Goal: Information Seeking & Learning: Learn about a topic

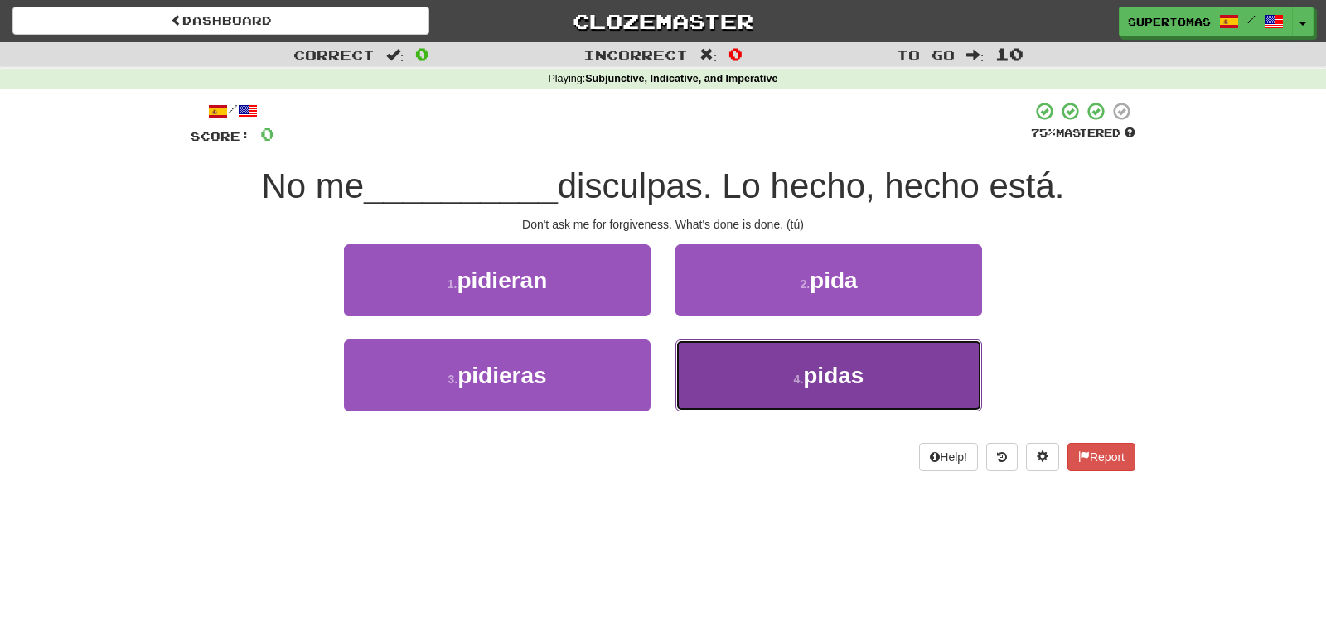
click at [799, 359] on button "4 . pidas" at bounding box center [828, 376] width 307 height 72
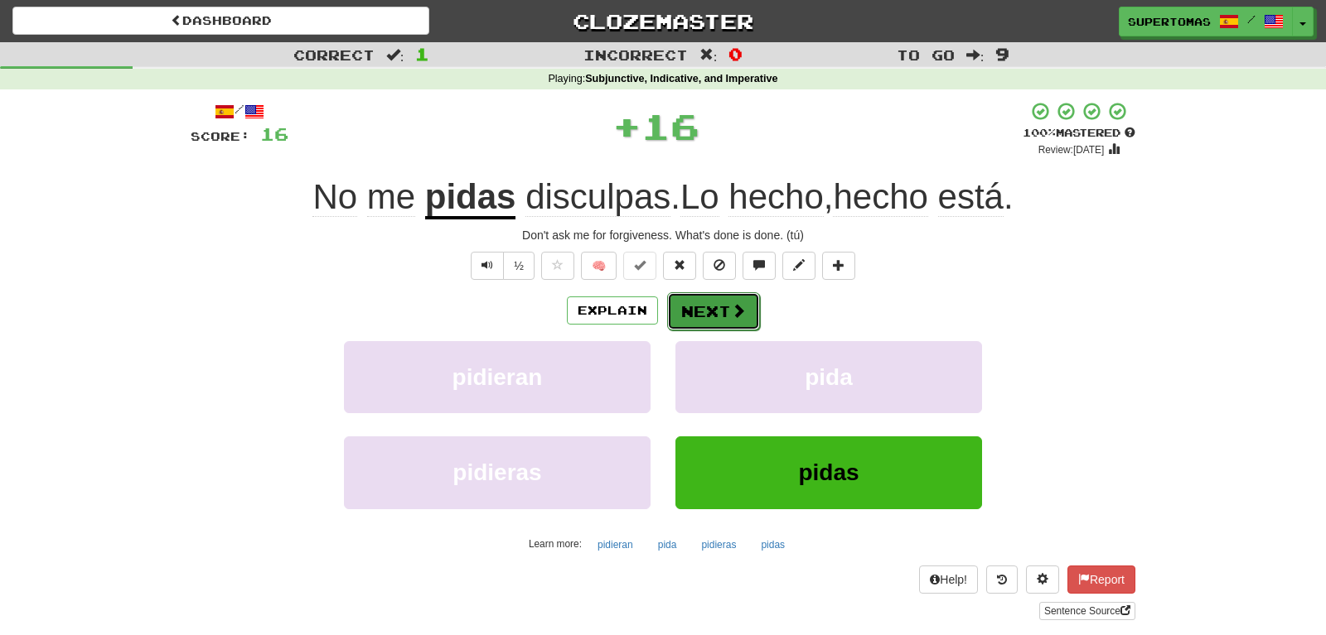
click at [693, 299] on button "Next" at bounding box center [713, 311] width 93 height 38
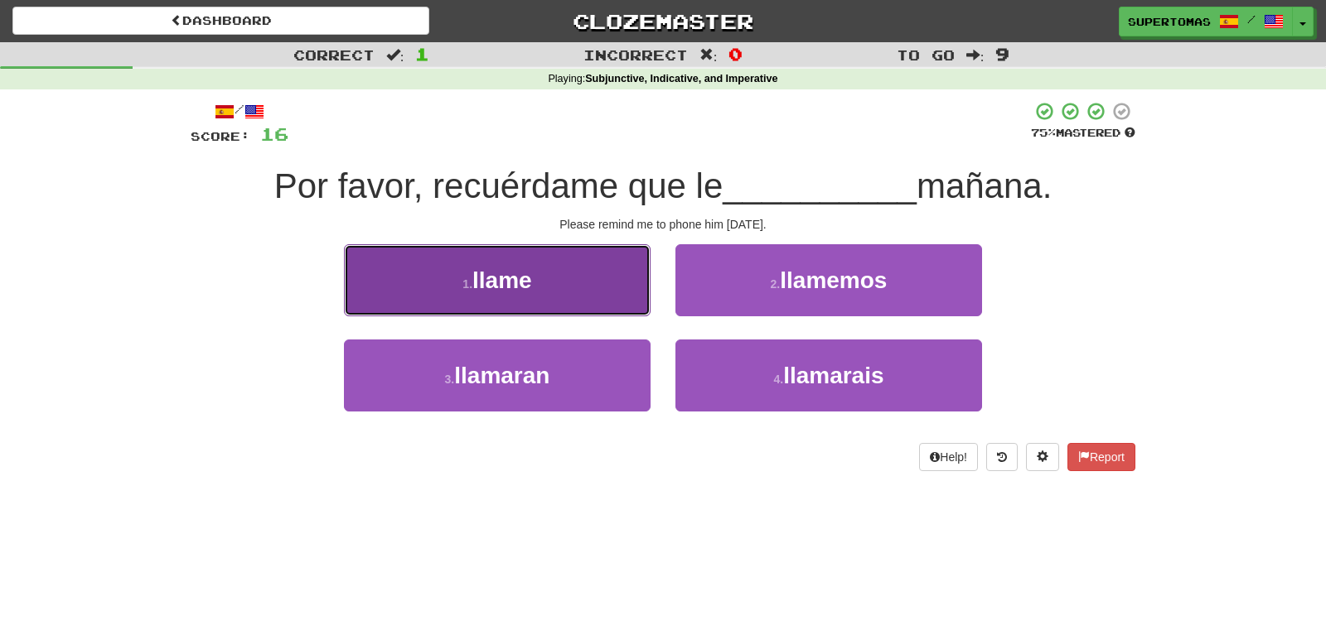
click at [548, 299] on button "1 . llame" at bounding box center [497, 280] width 307 height 72
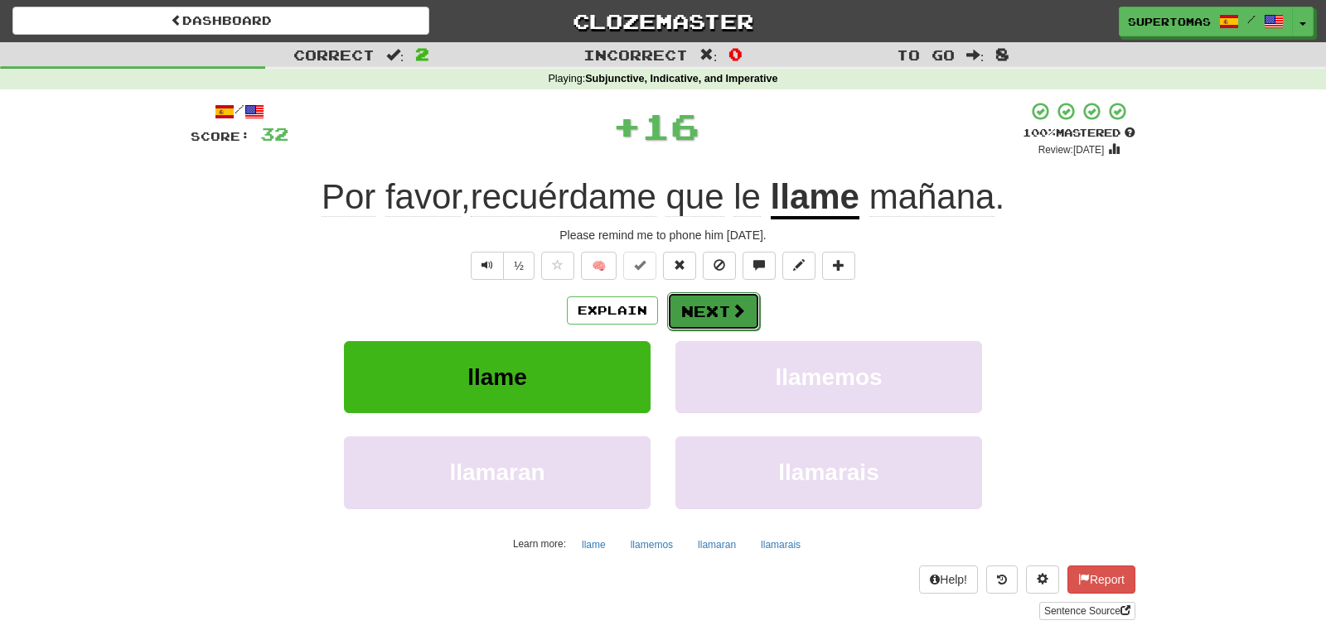
click at [705, 314] on button "Next" at bounding box center [713, 311] width 93 height 38
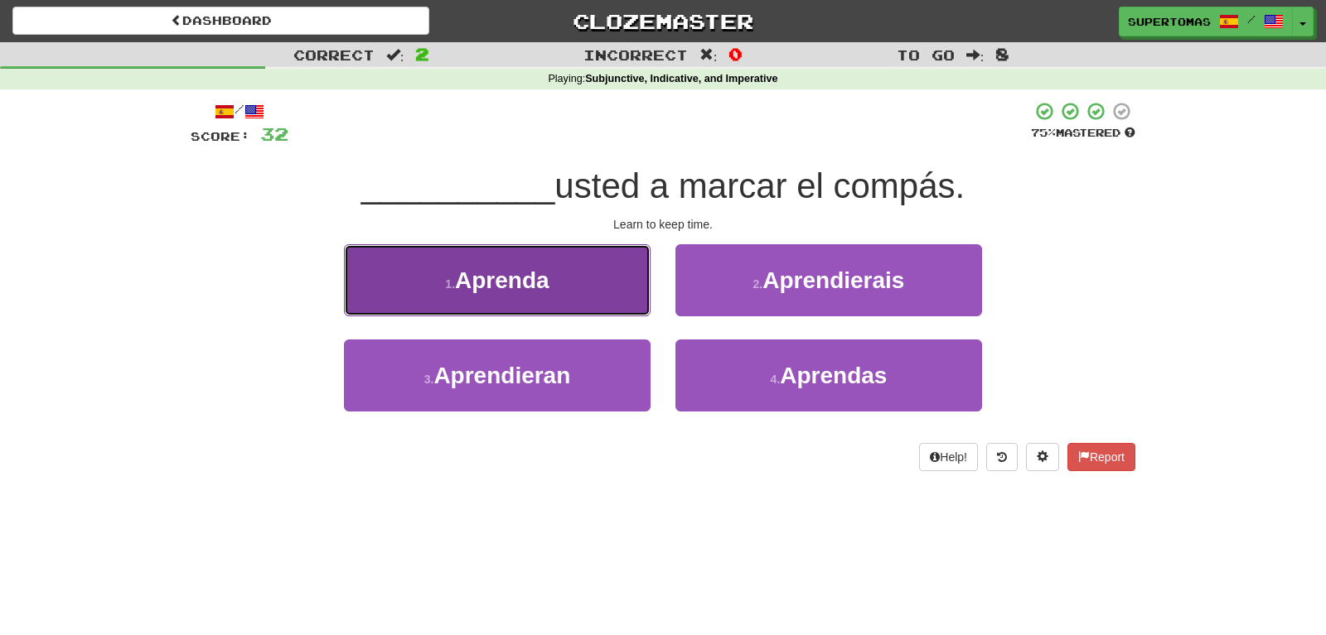
click at [522, 299] on button "1 . Aprenda" at bounding box center [497, 280] width 307 height 72
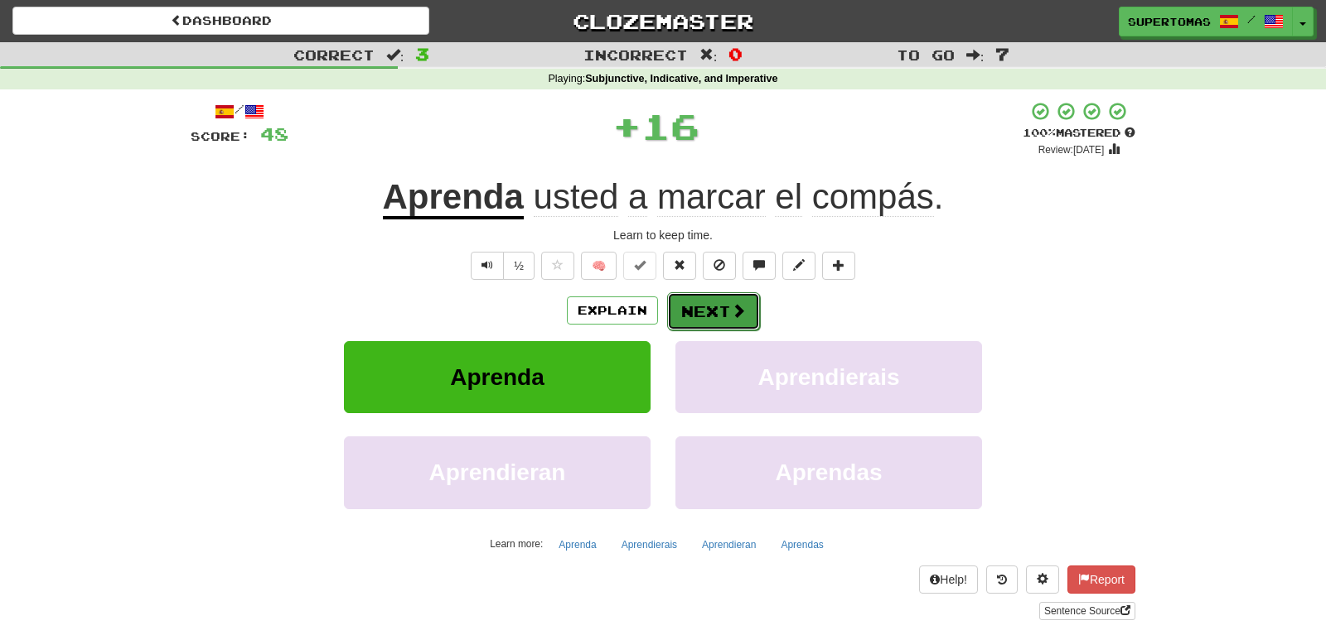
click at [713, 320] on button "Next" at bounding box center [713, 311] width 93 height 38
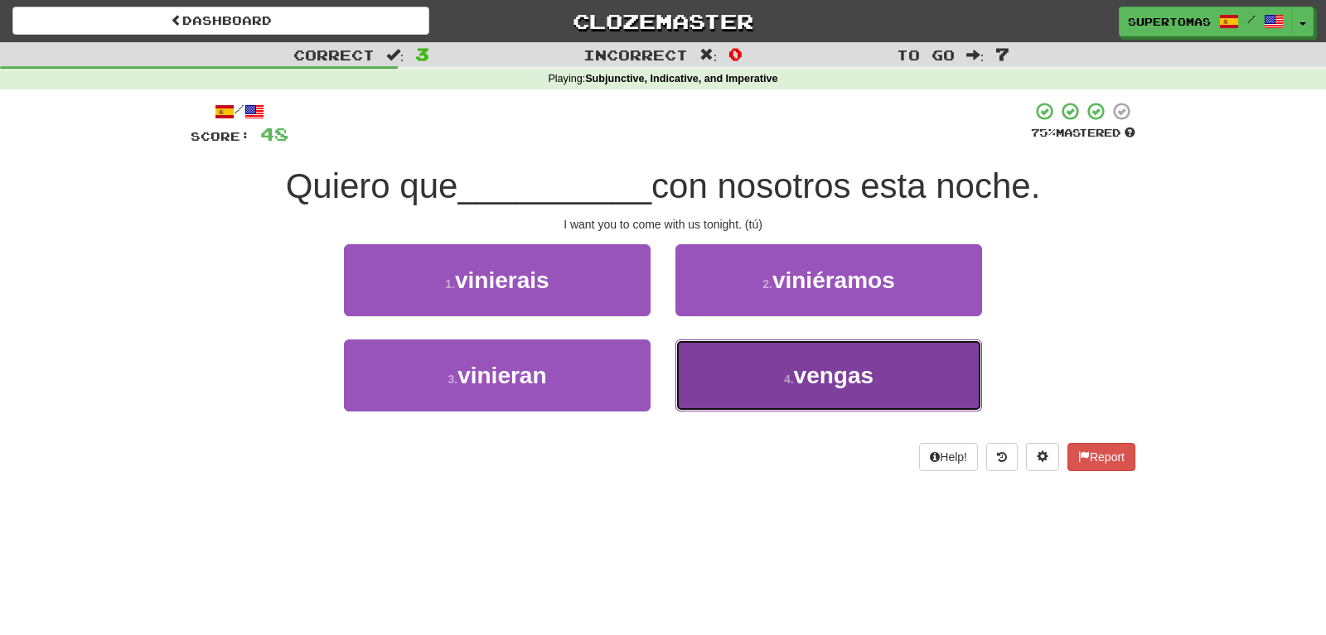
click at [728, 403] on button "4 . vengas" at bounding box center [828, 376] width 307 height 72
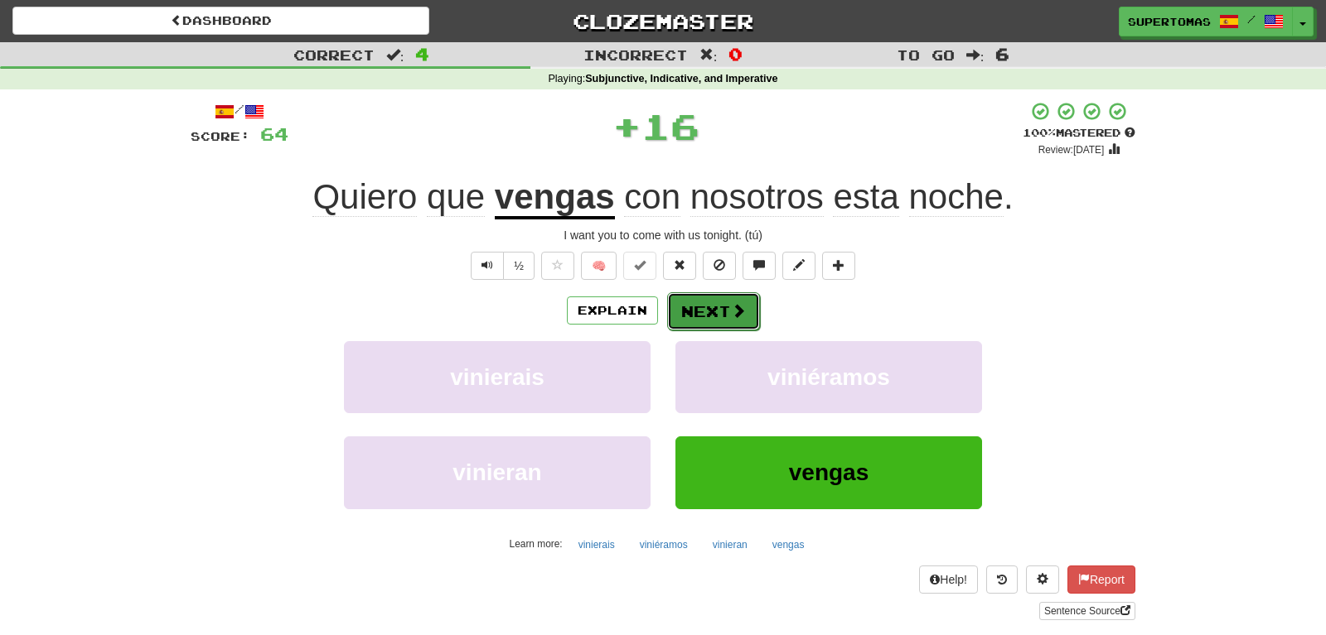
click at [689, 311] on button "Next" at bounding box center [713, 311] width 93 height 38
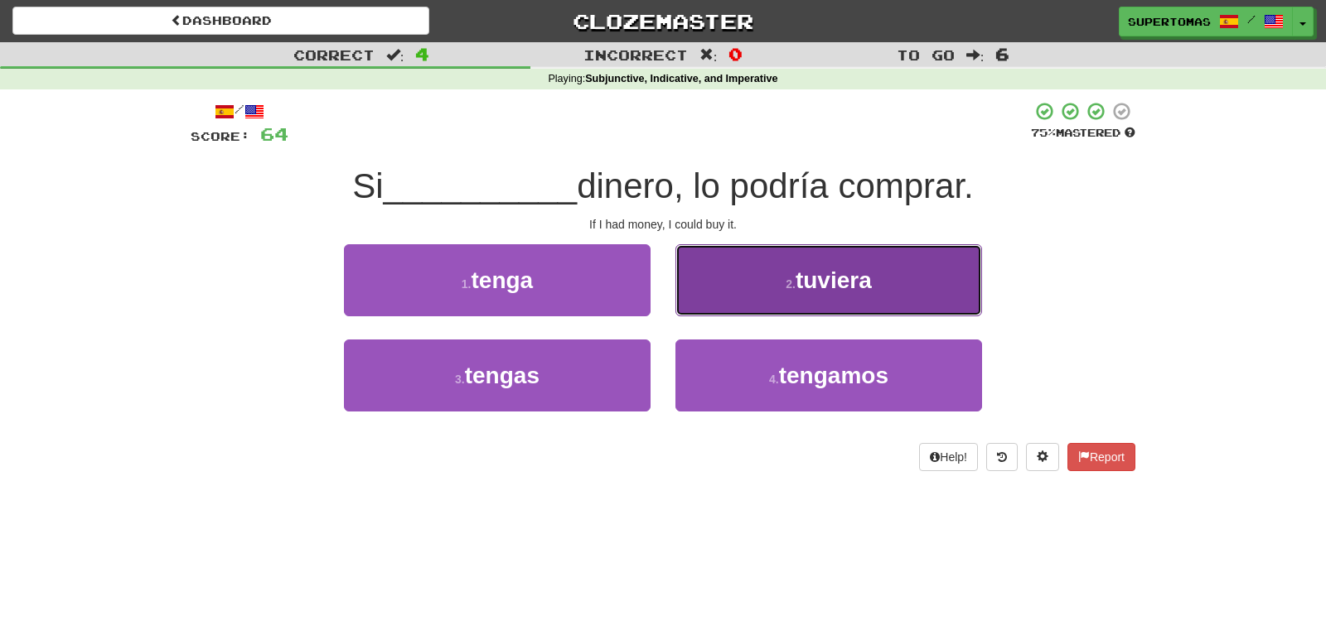
click at [738, 296] on button "2 . tuviera" at bounding box center [828, 280] width 307 height 72
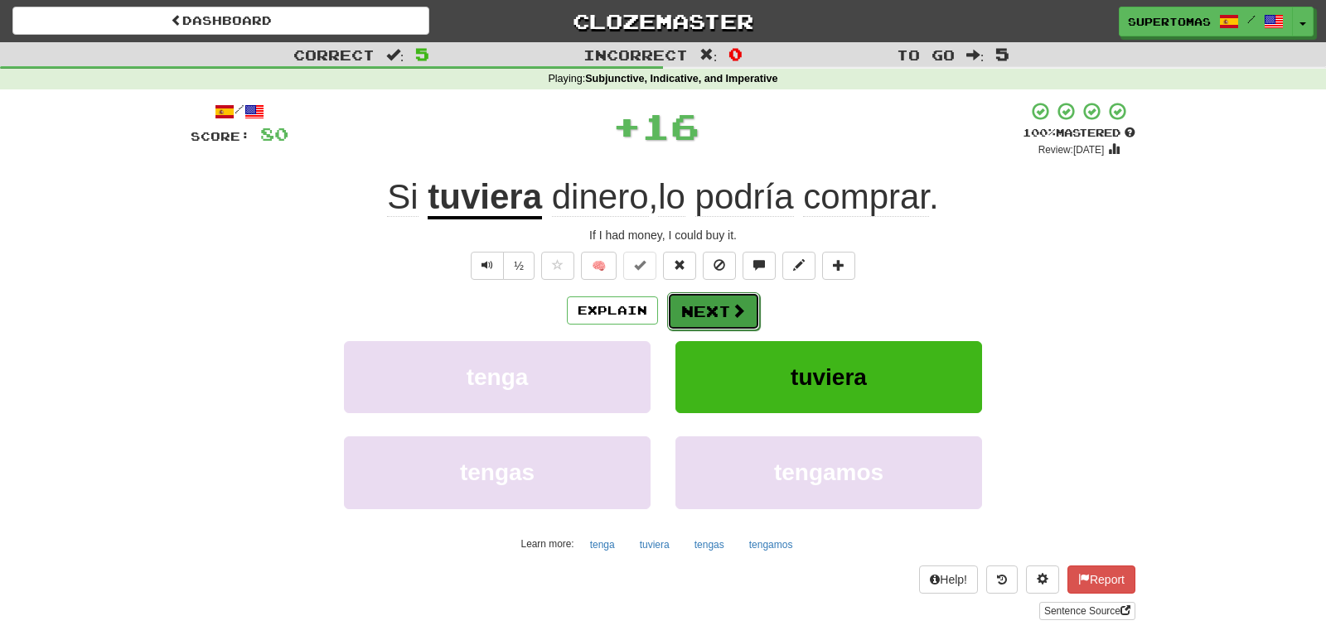
click at [703, 308] on button "Next" at bounding box center [713, 311] width 93 height 38
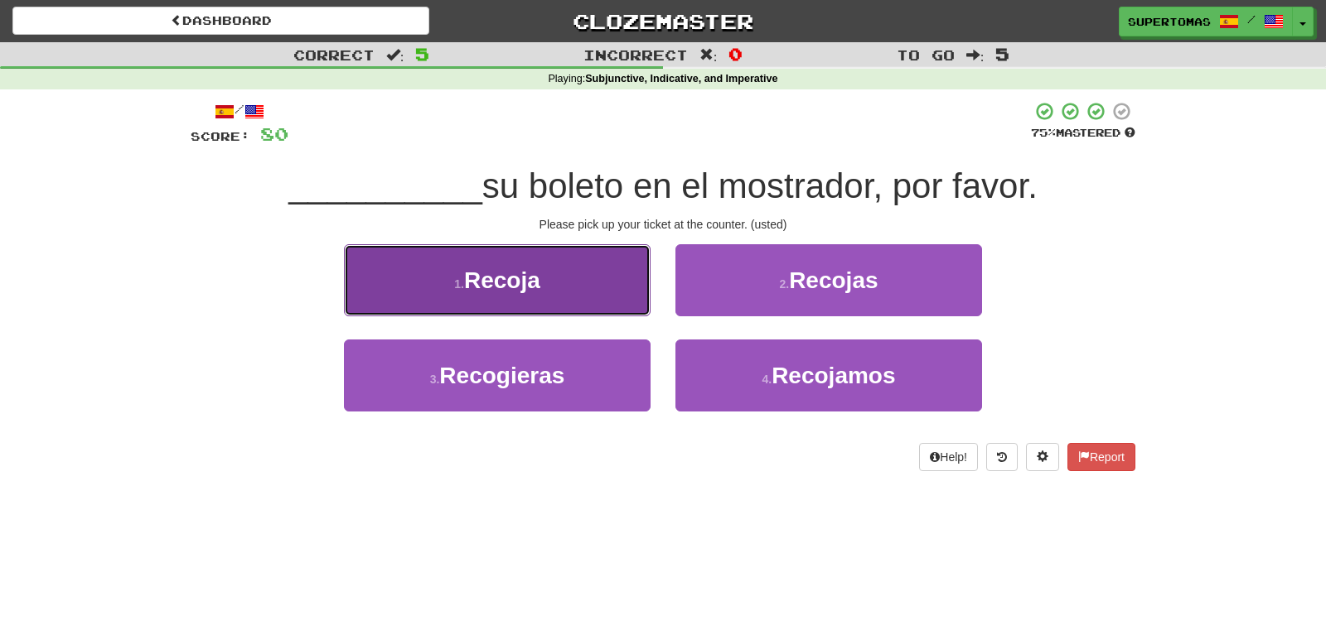
click at [555, 279] on button "1 . Recoja" at bounding box center [497, 280] width 307 height 72
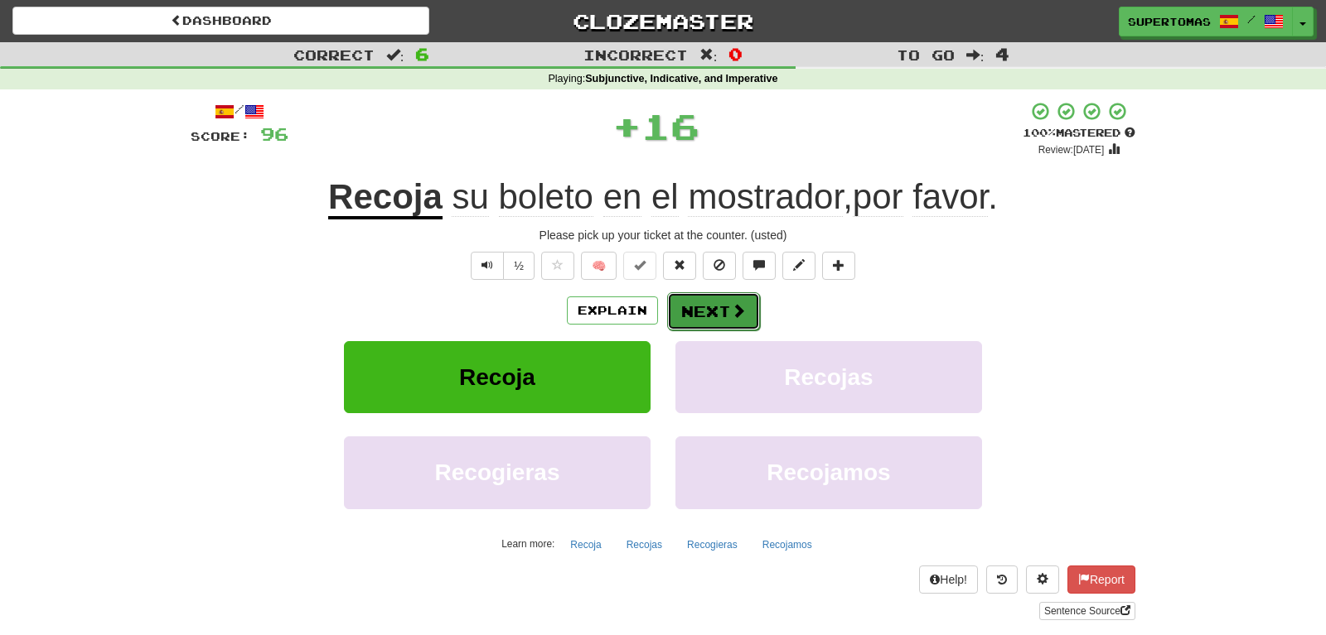
click at [699, 307] on button "Next" at bounding box center [713, 311] width 93 height 38
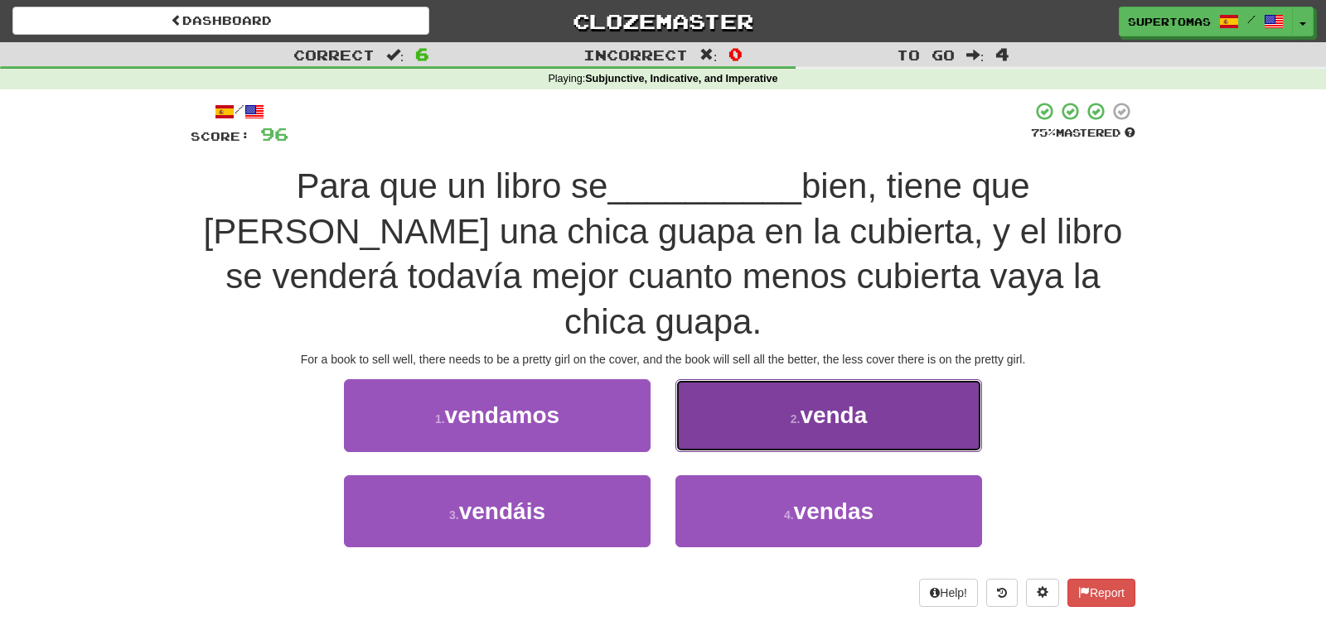
click at [736, 388] on button "2 . venda" at bounding box center [828, 415] width 307 height 72
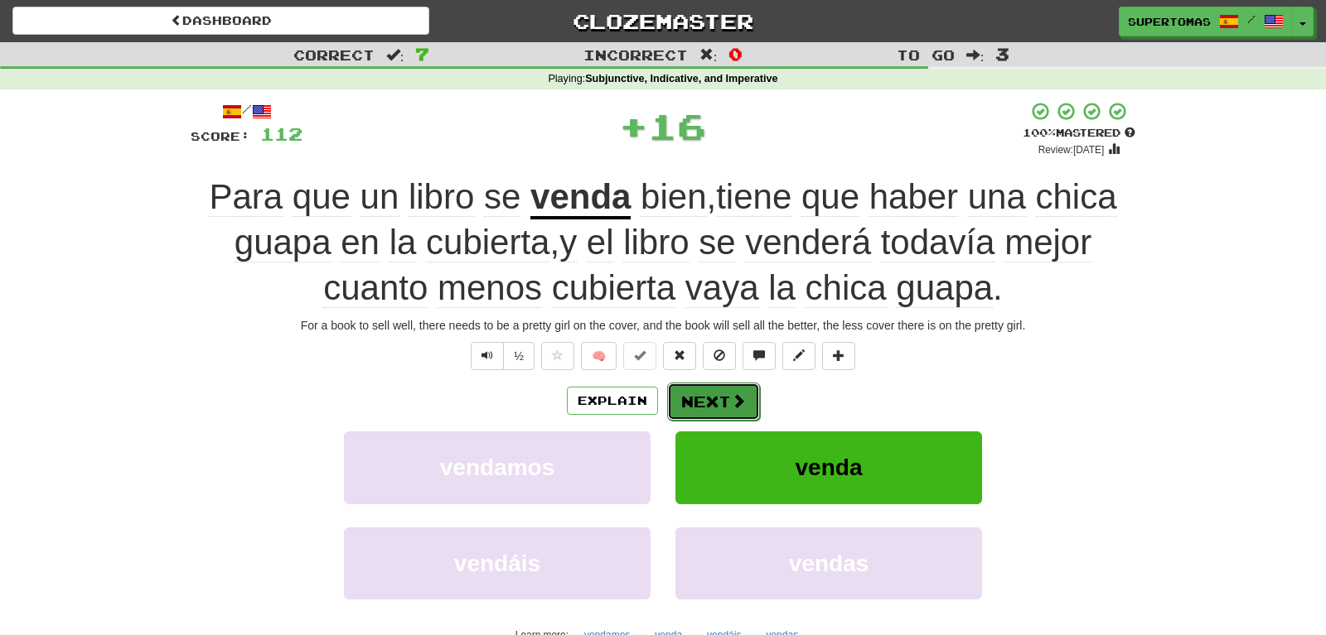
click at [702, 395] on button "Next" at bounding box center [713, 402] width 93 height 38
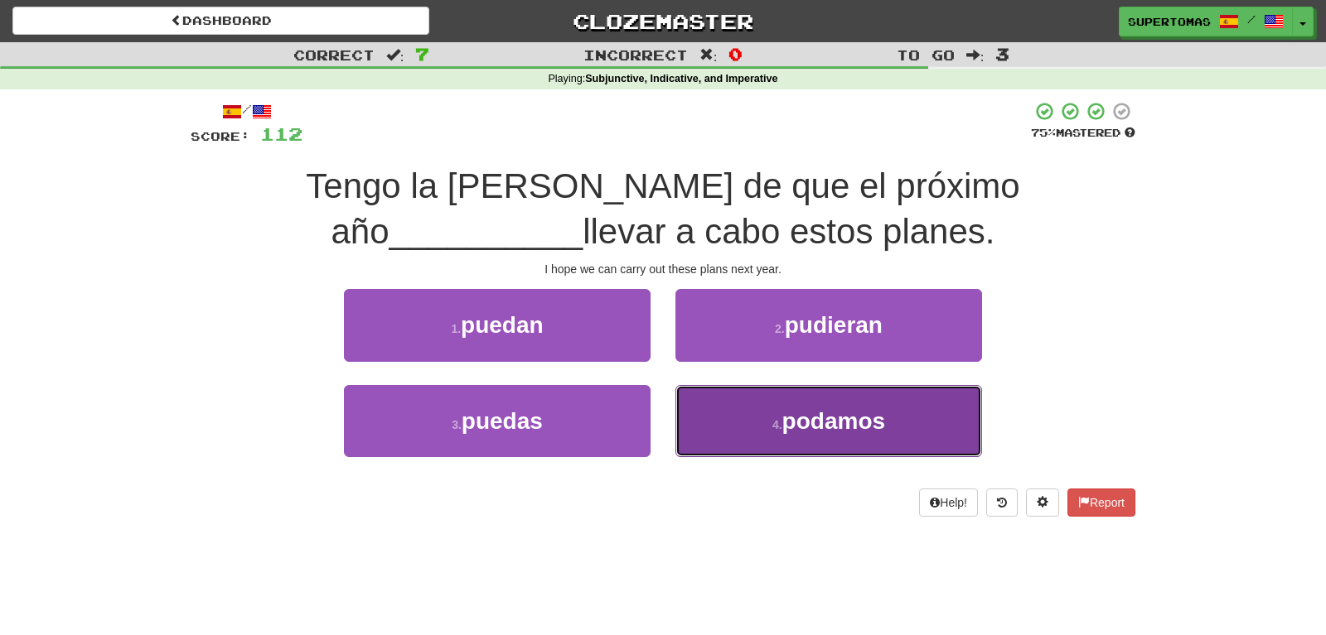
click at [769, 427] on button "4 . podamos" at bounding box center [828, 421] width 307 height 72
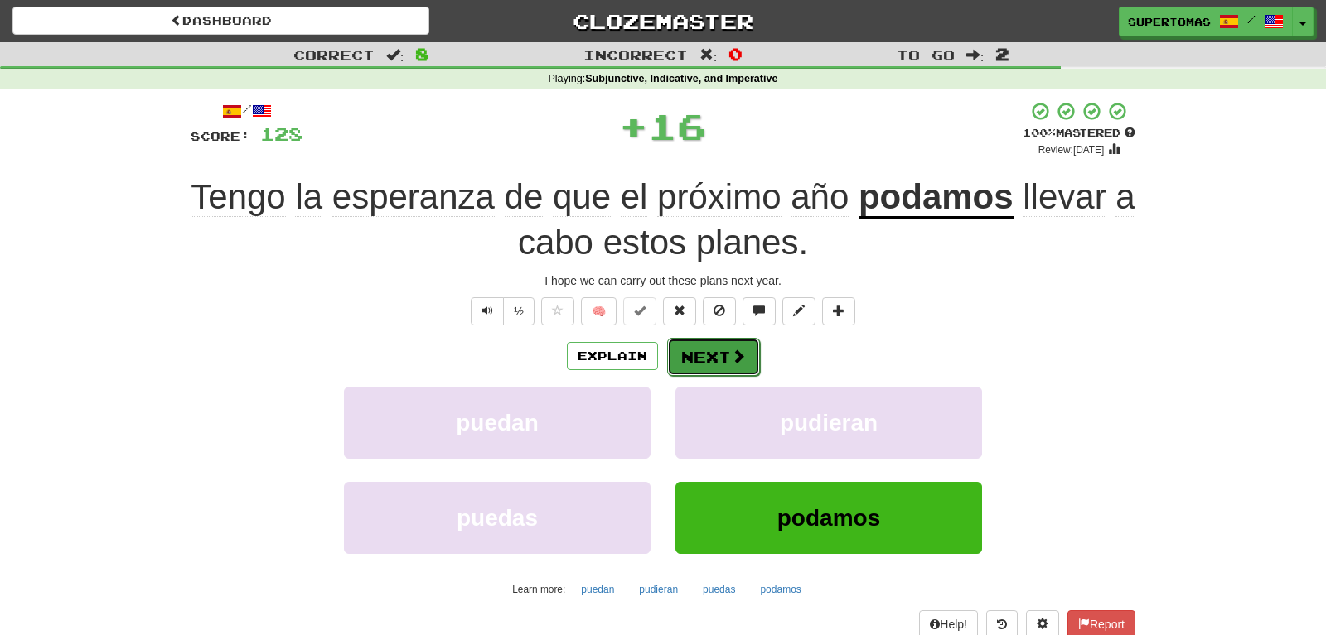
click at [700, 359] on button "Next" at bounding box center [713, 357] width 93 height 38
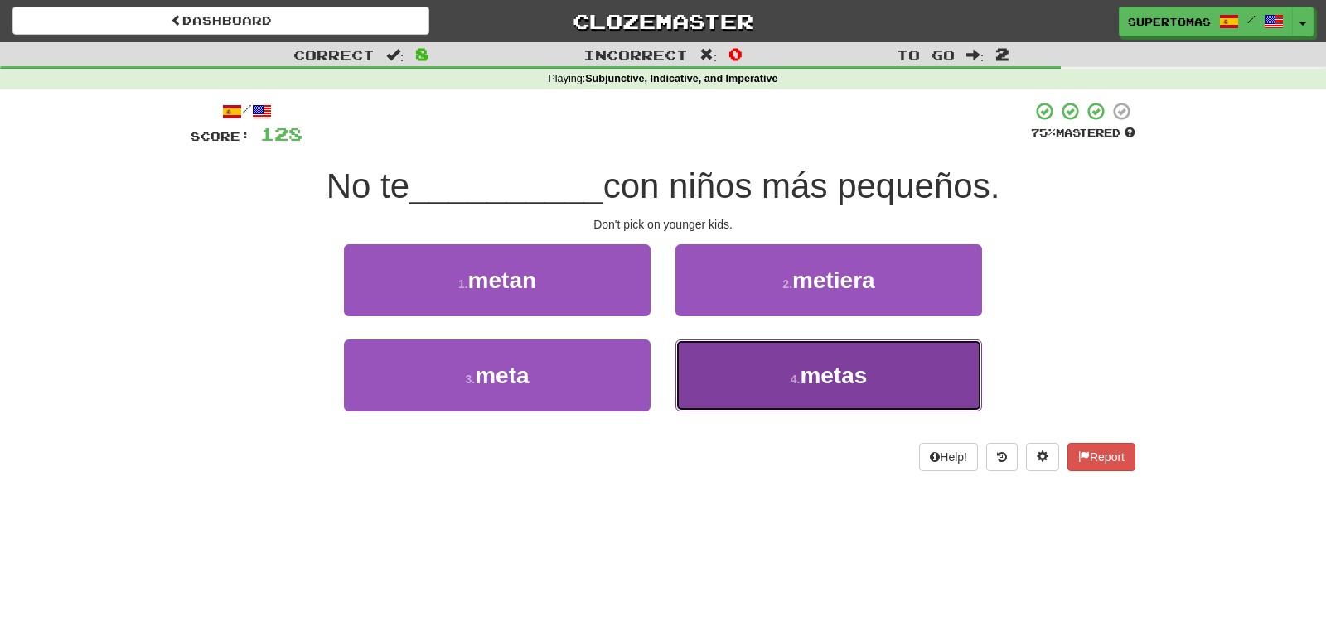
click at [747, 394] on button "4 . metas" at bounding box center [828, 376] width 307 height 72
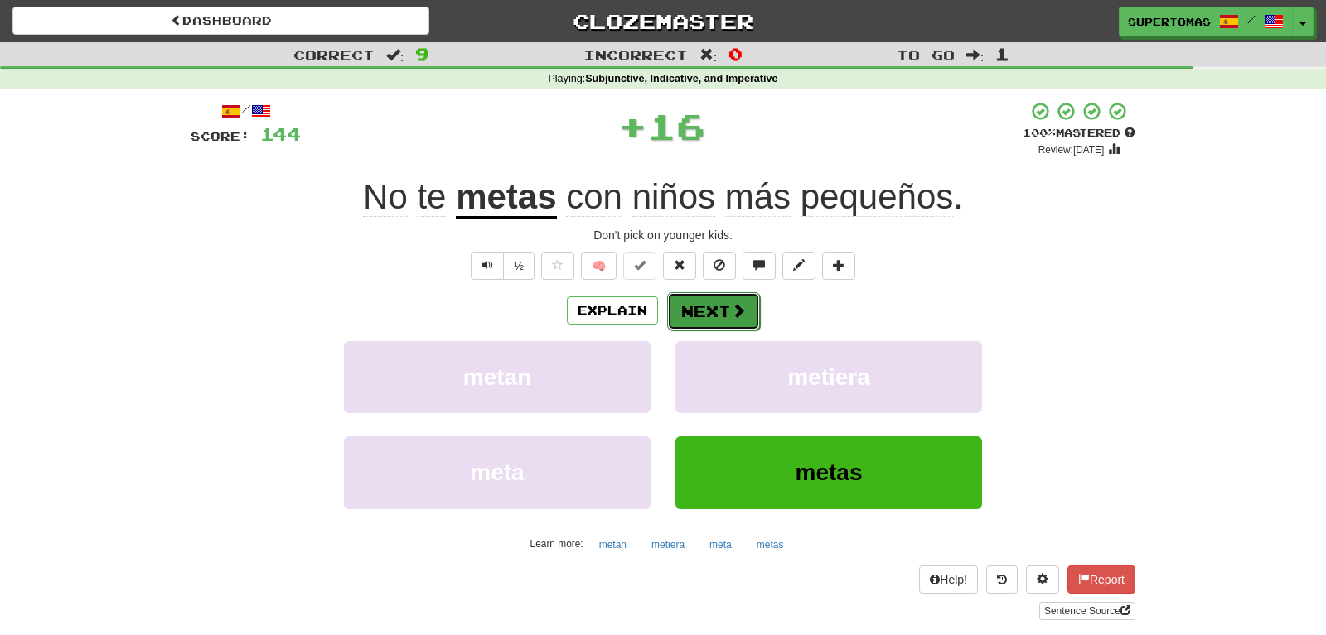
click at [720, 310] on button "Next" at bounding box center [713, 311] width 93 height 38
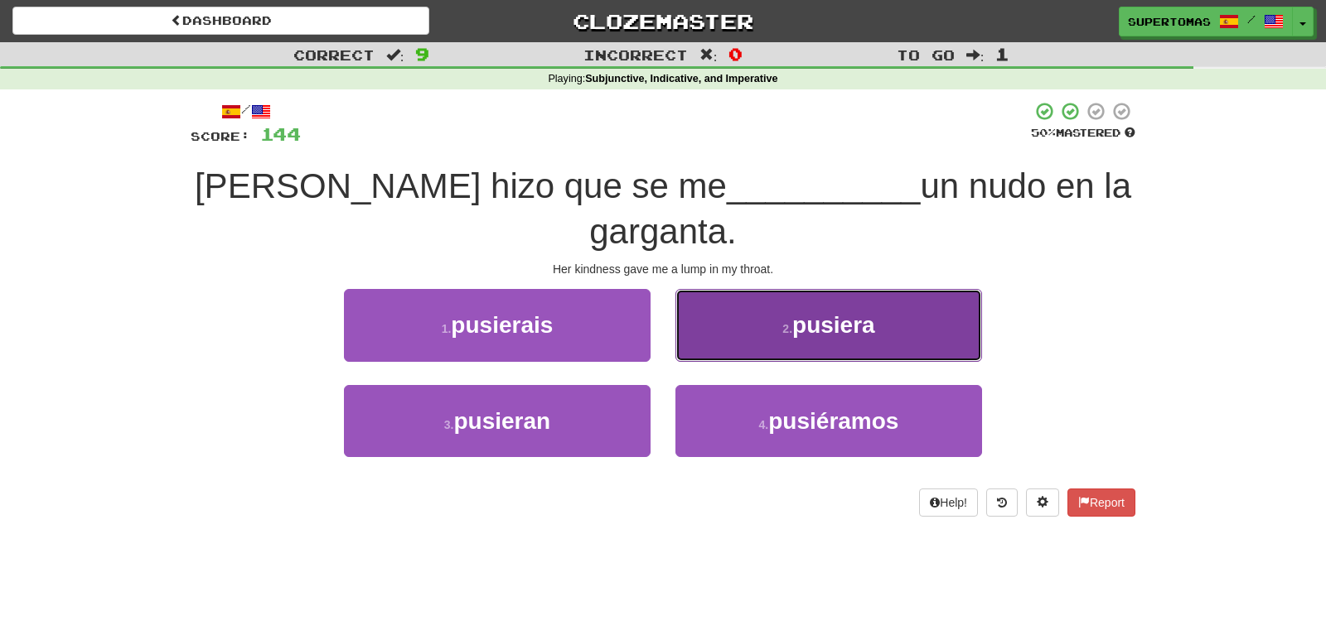
click at [755, 343] on button "2 . pusiera" at bounding box center [828, 325] width 307 height 72
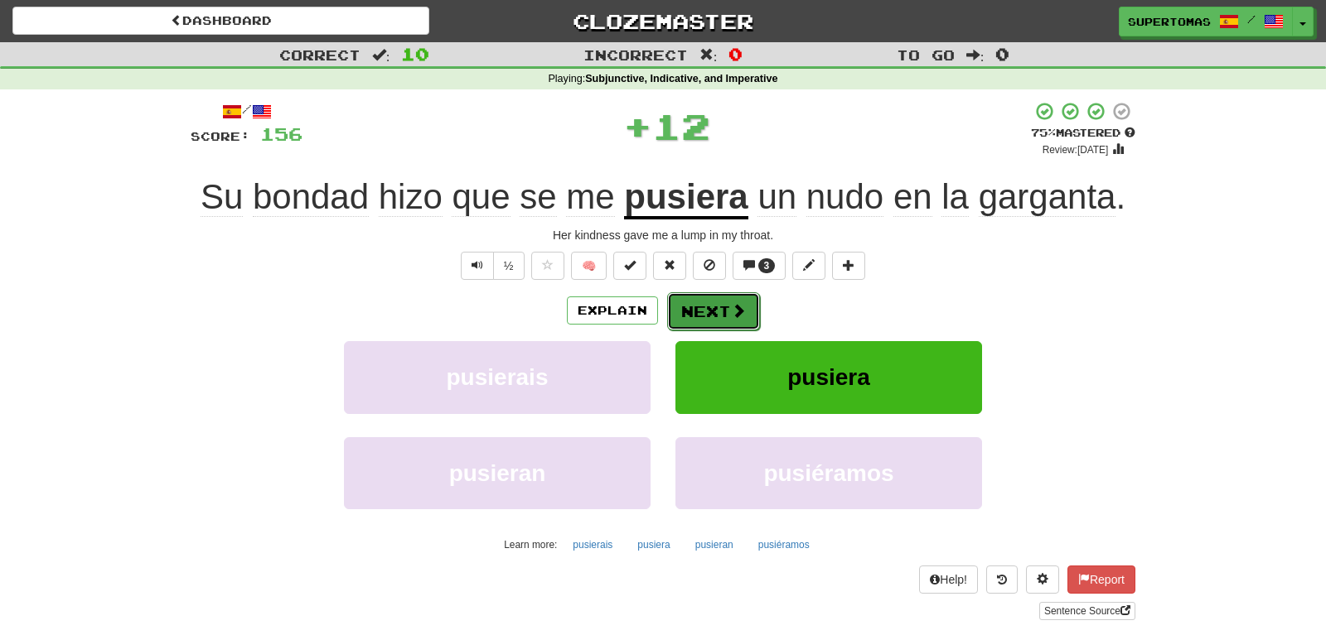
click at [701, 313] on button "Next" at bounding box center [713, 311] width 93 height 38
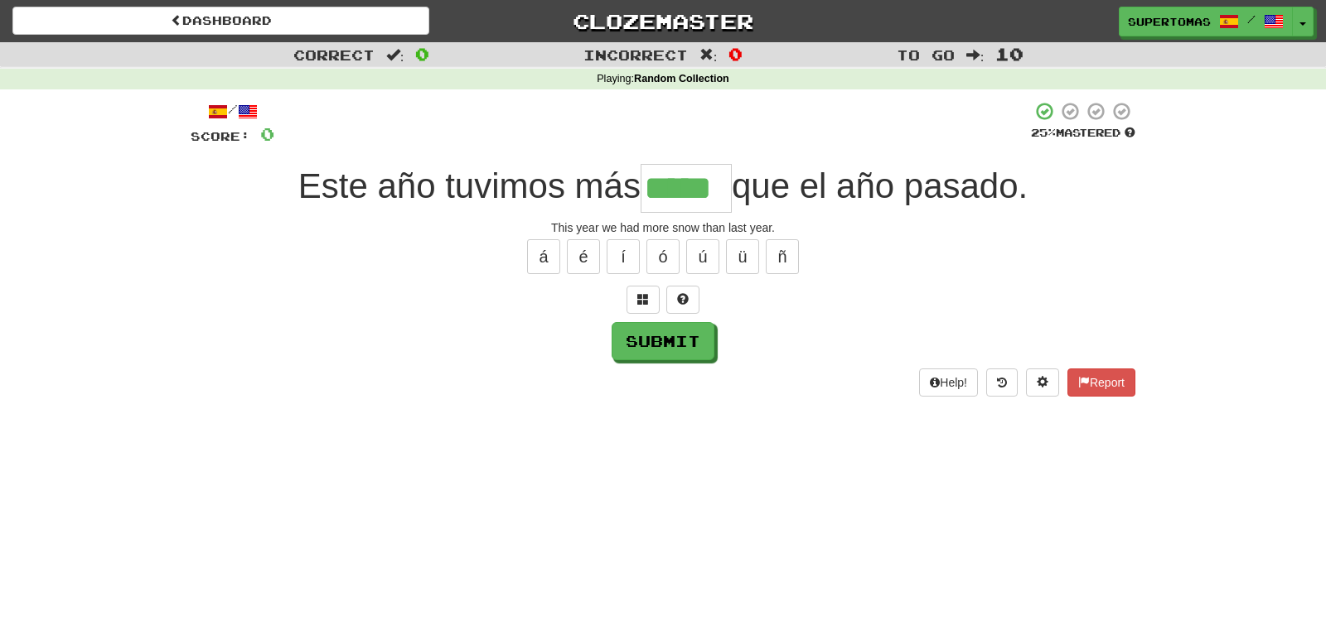
type input "*****"
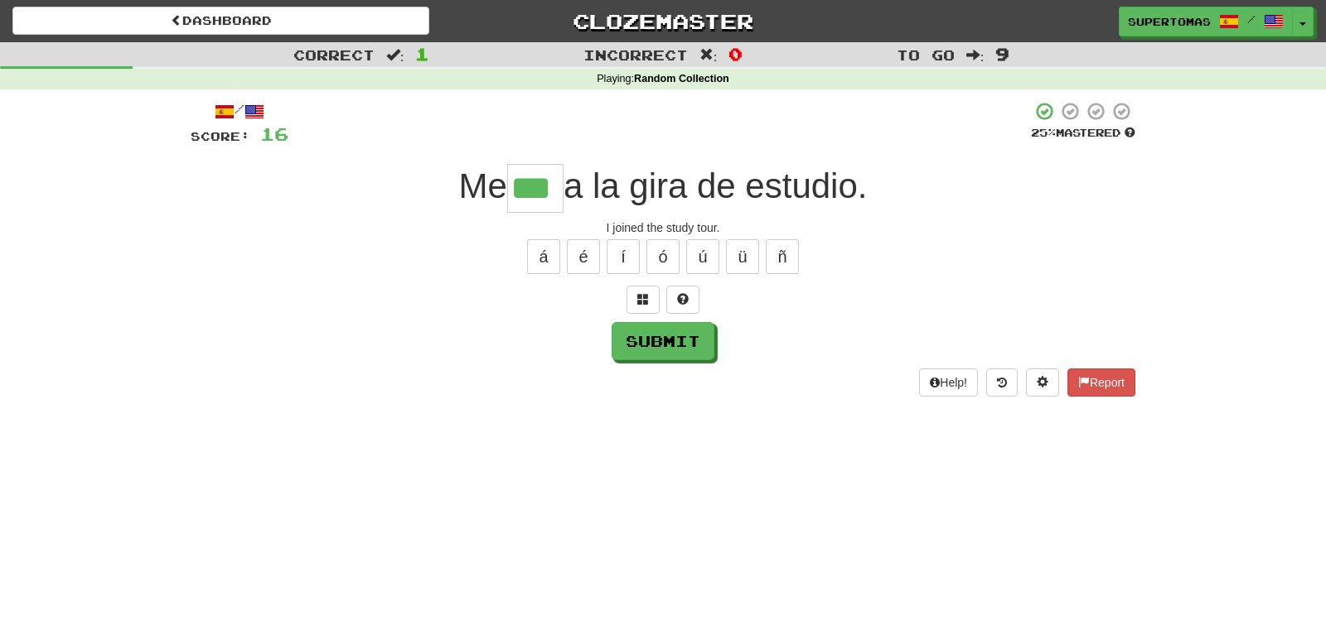
type input "***"
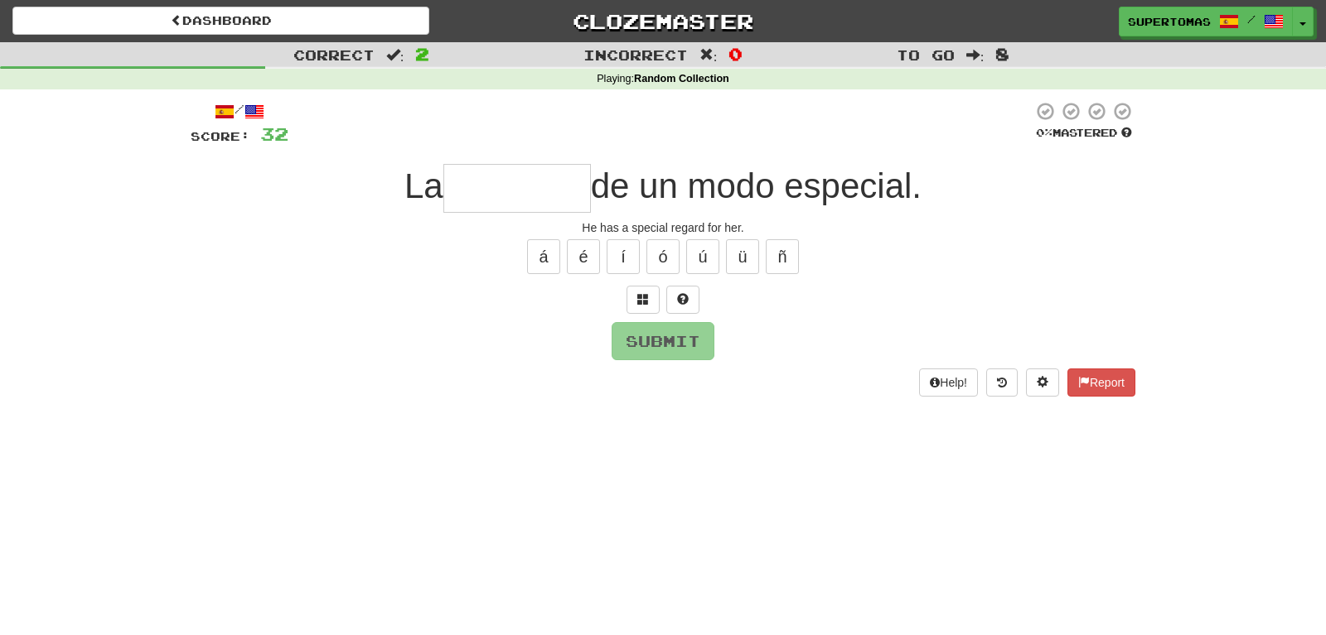
type input "*"
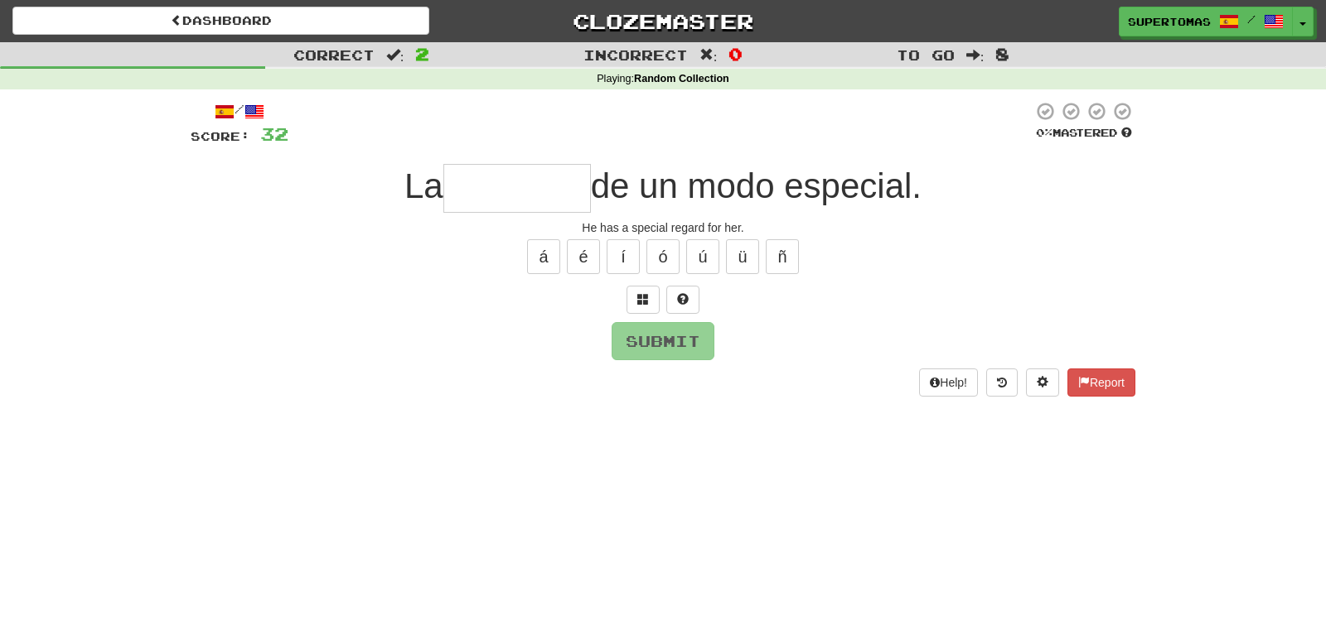
type input "*"
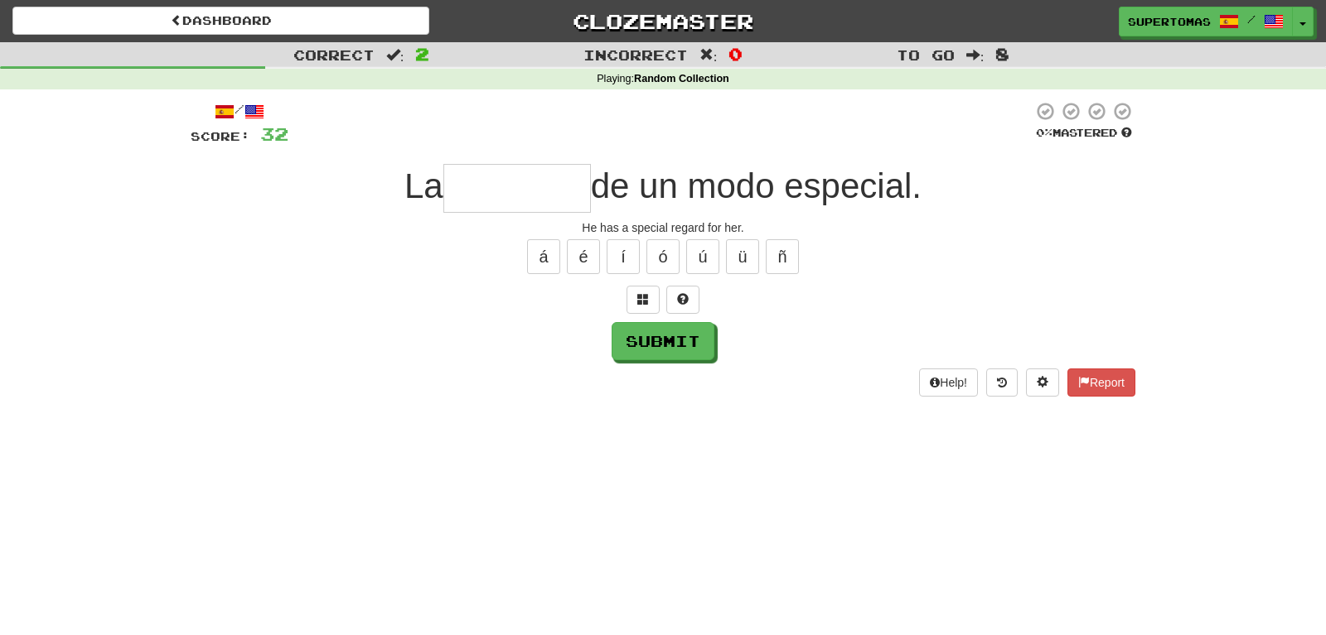
type input "*"
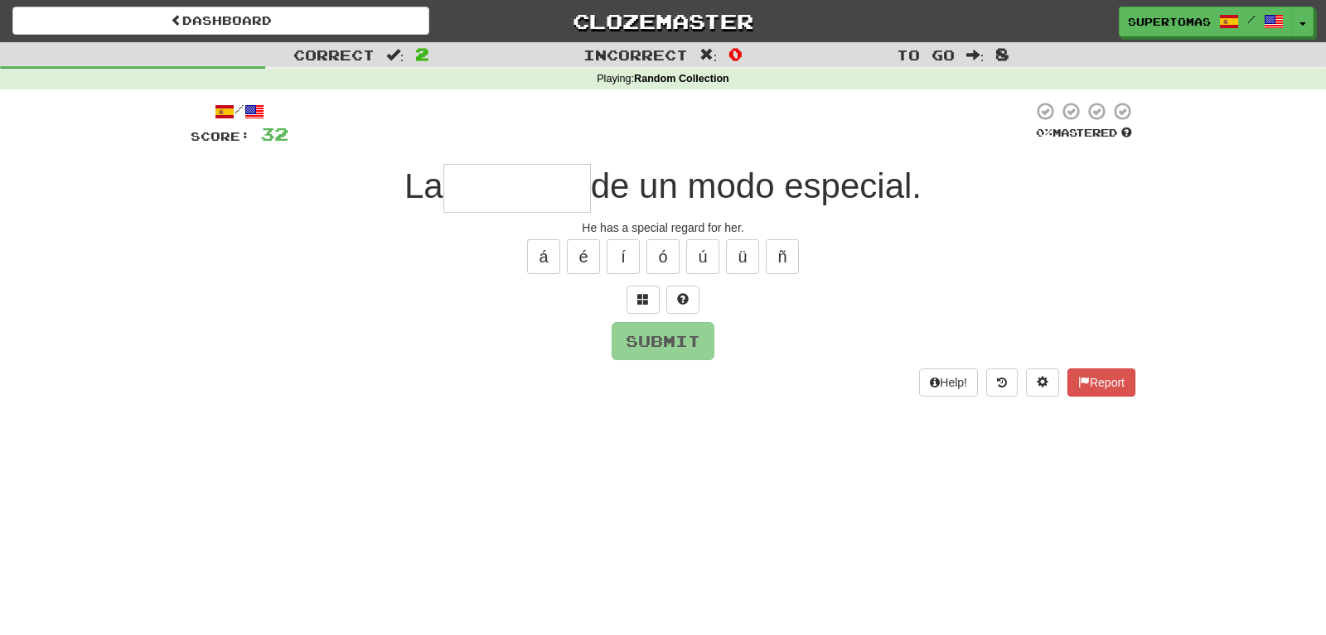
type input "*"
type input "*********"
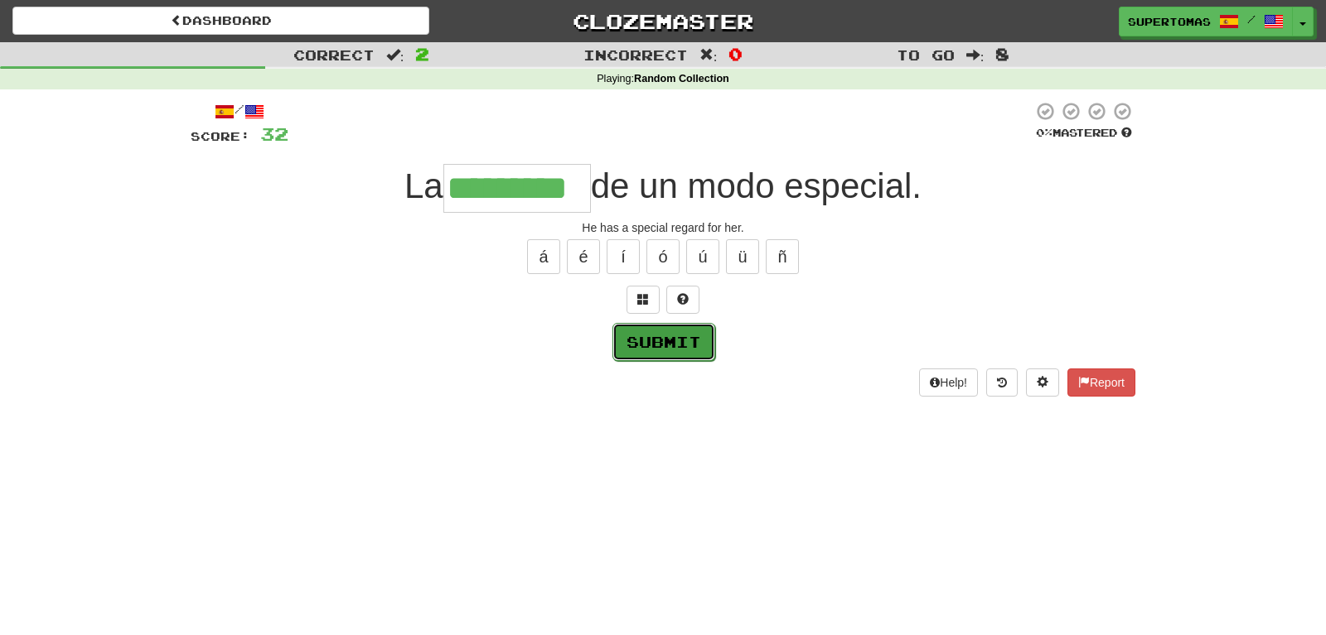
click at [656, 341] on button "Submit" at bounding box center [663, 342] width 103 height 38
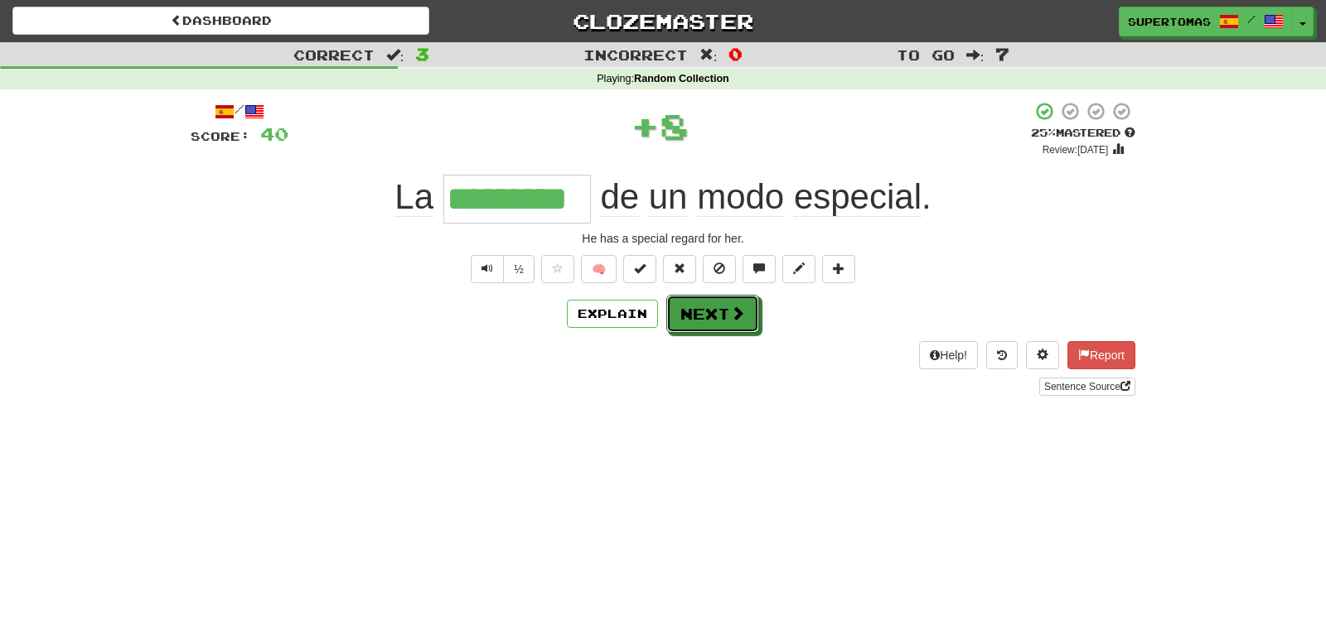
click at [711, 326] on button "Next" at bounding box center [712, 314] width 93 height 38
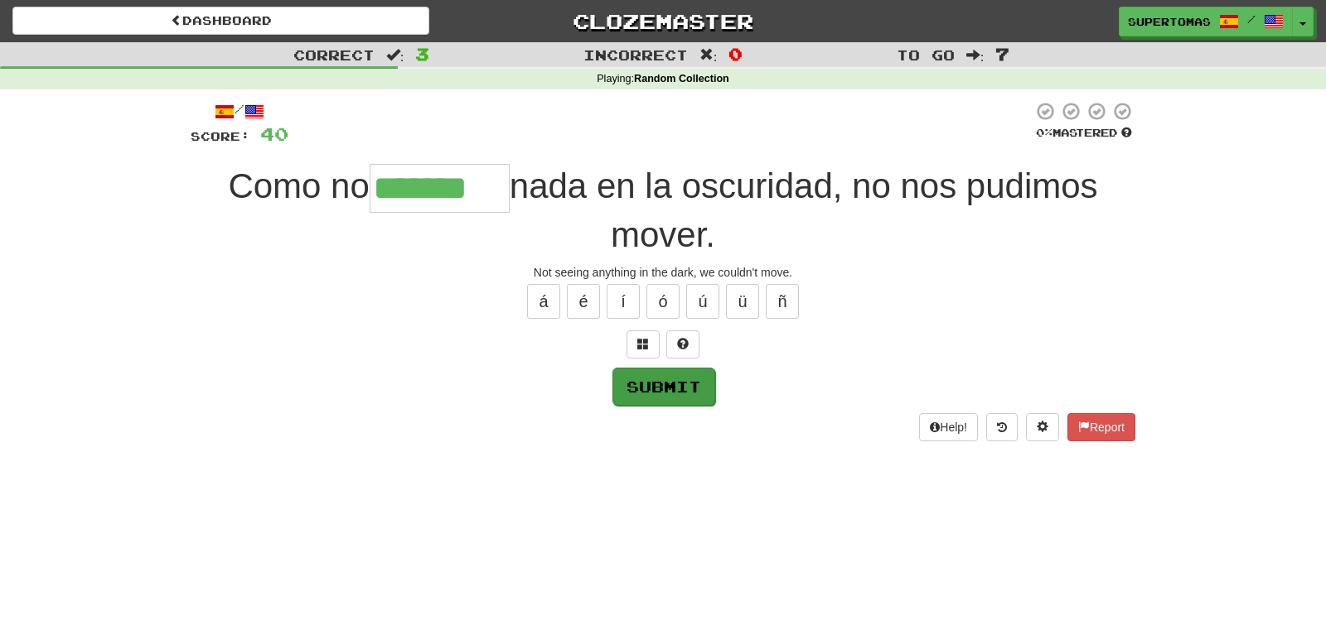
type input "*******"
click at [674, 387] on button "Submit" at bounding box center [663, 387] width 103 height 38
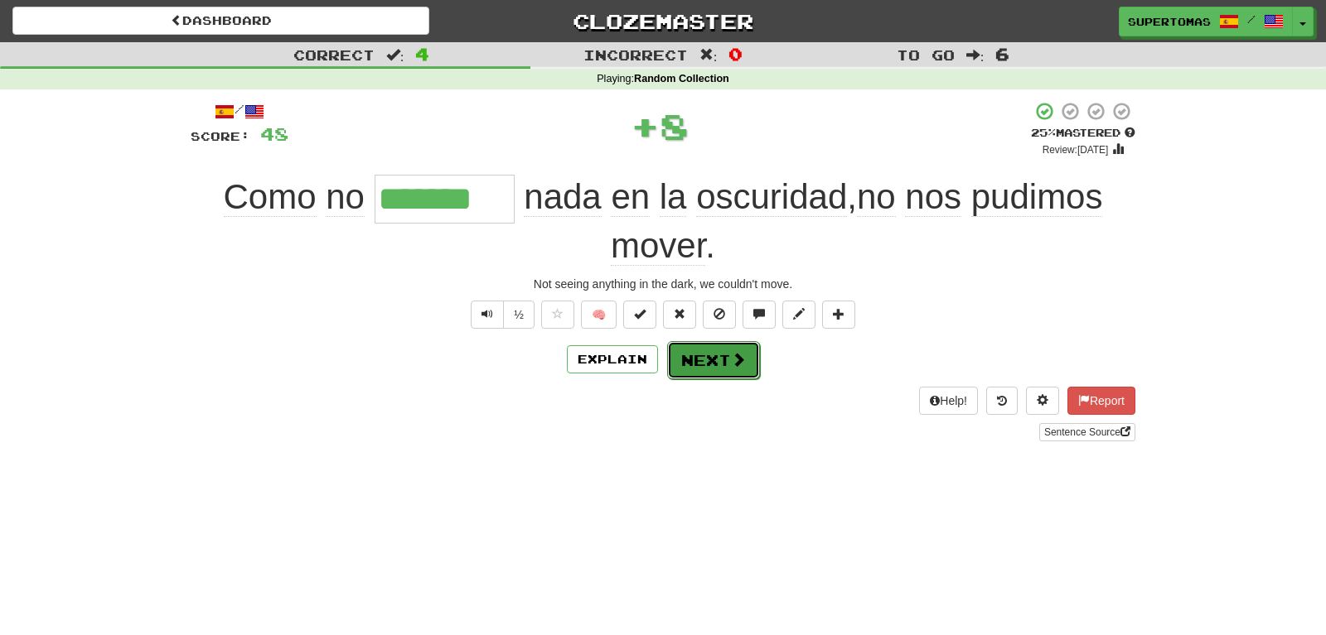
click at [692, 362] on button "Next" at bounding box center [713, 360] width 93 height 38
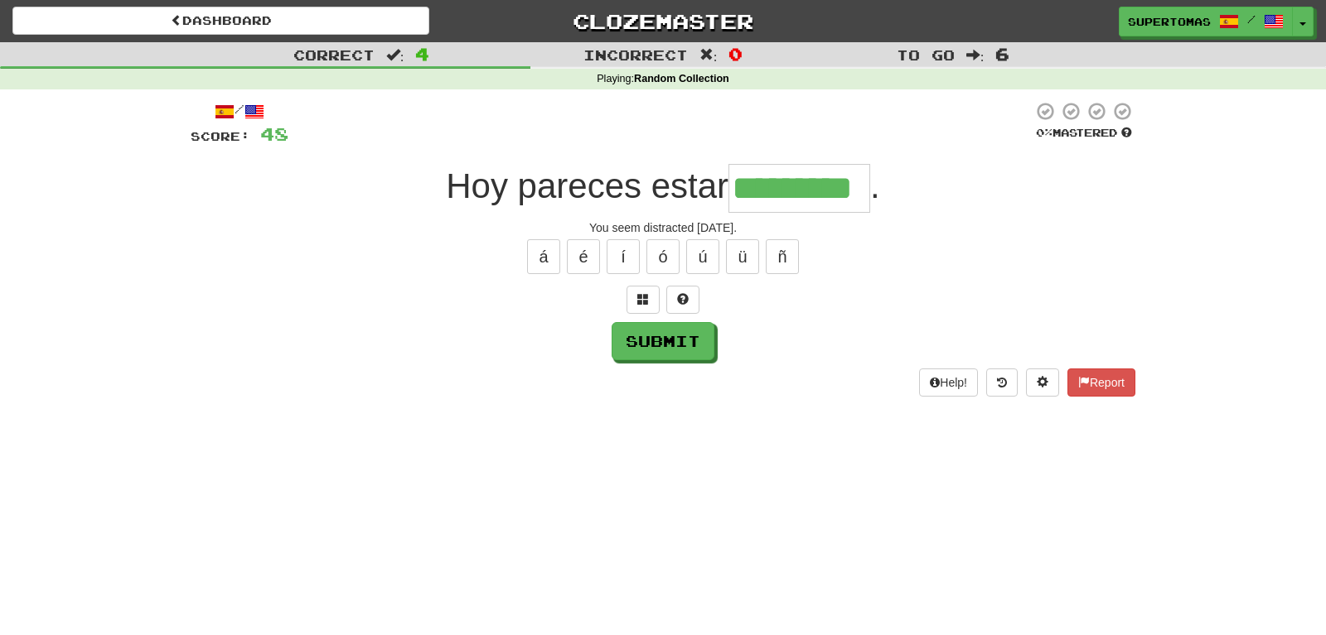
type input "*********"
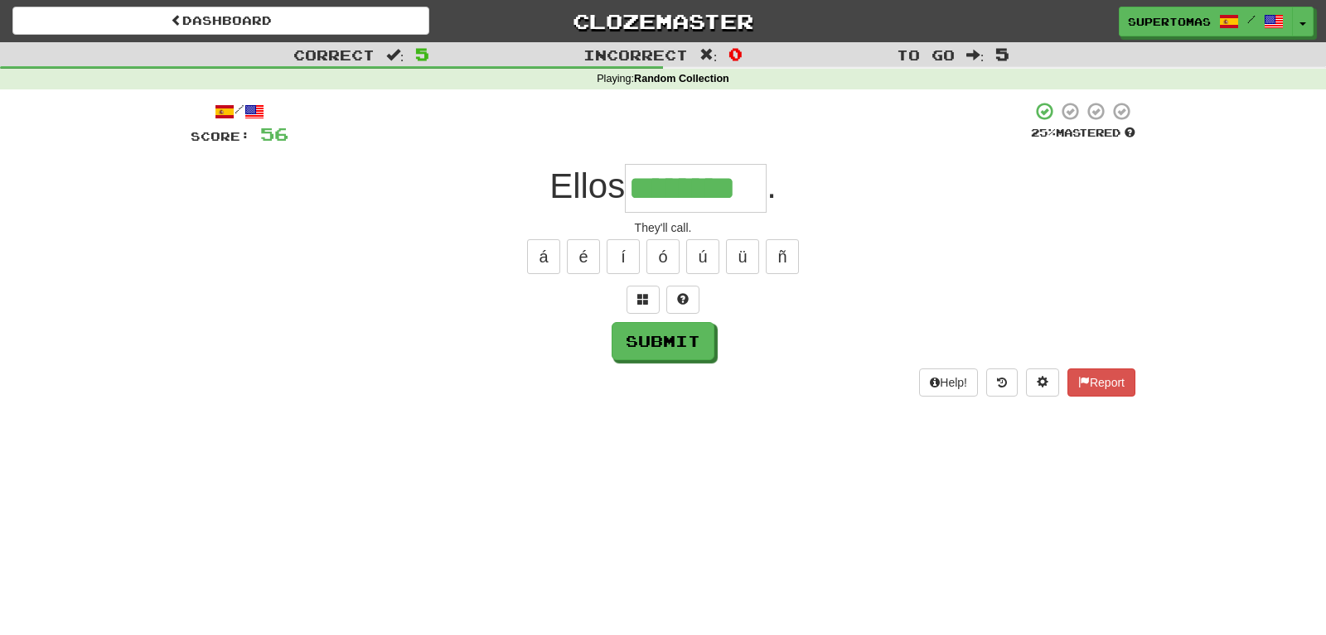
type input "********"
type input "****"
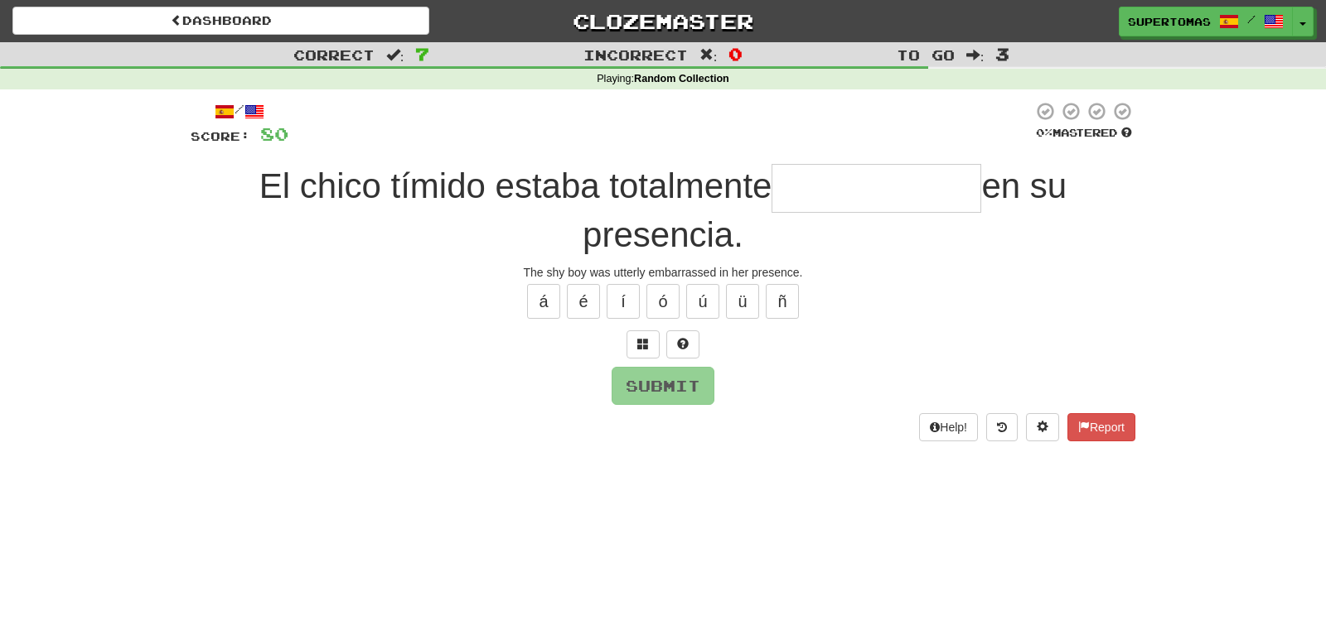
type input "*"
click at [747, 307] on button "ü" at bounding box center [742, 301] width 33 height 35
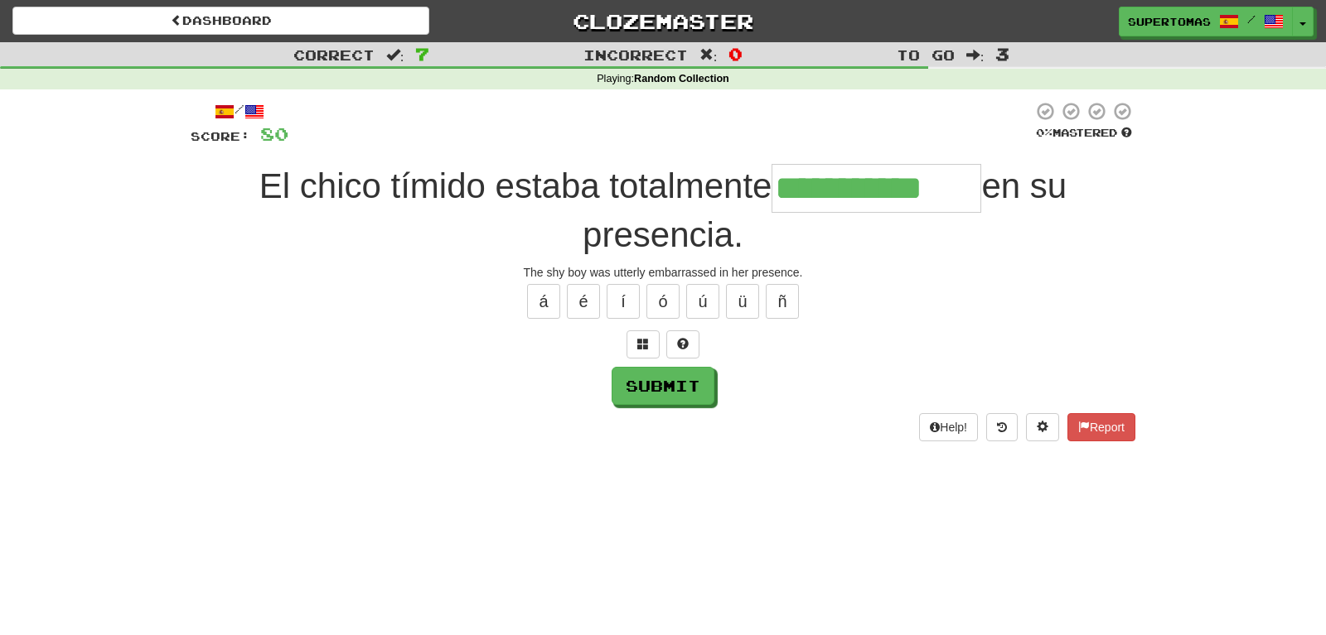
type input "**********"
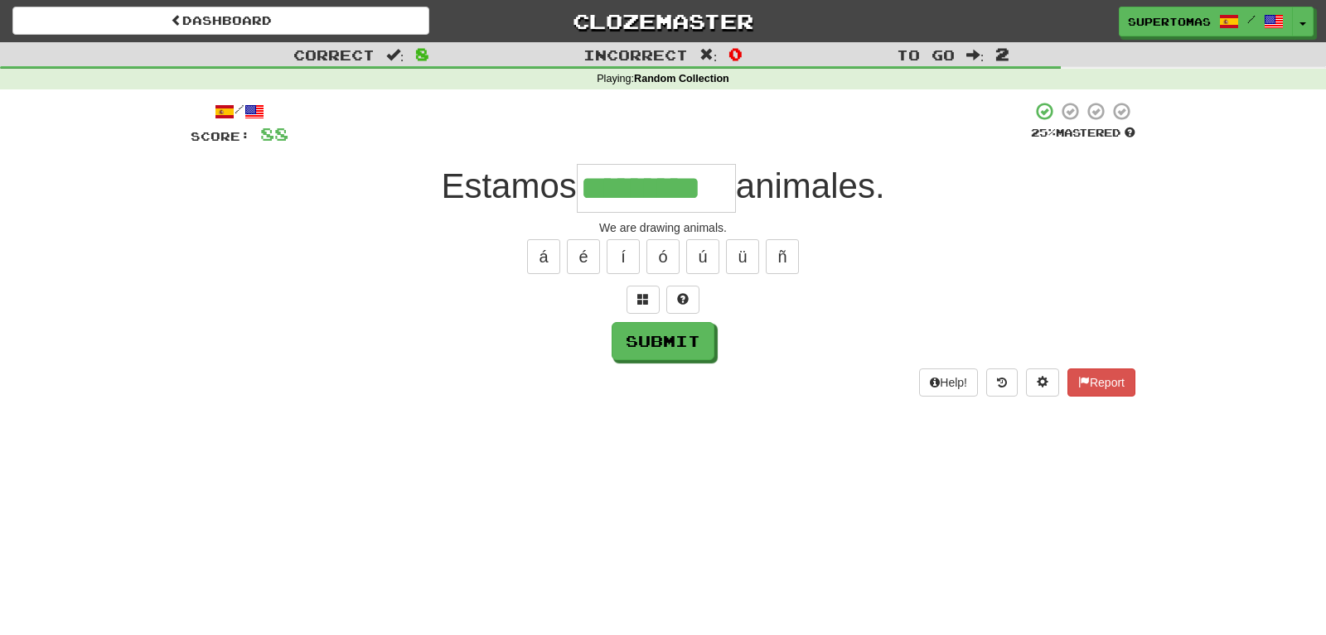
type input "*********"
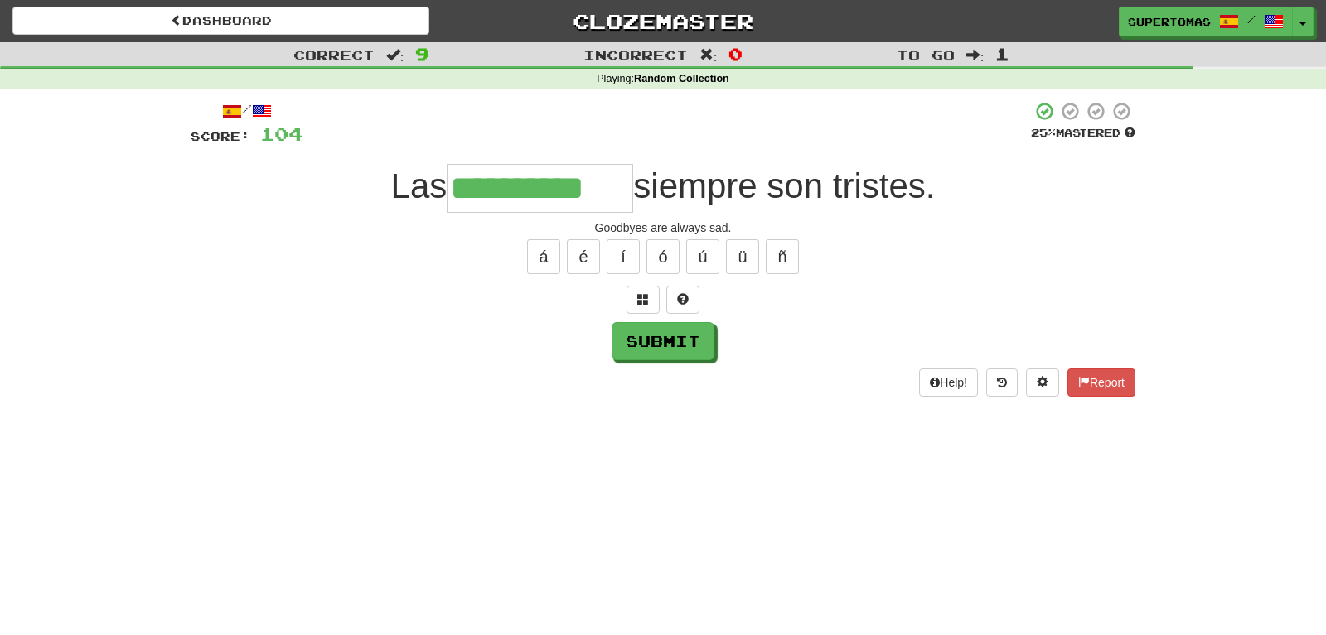
type input "**********"
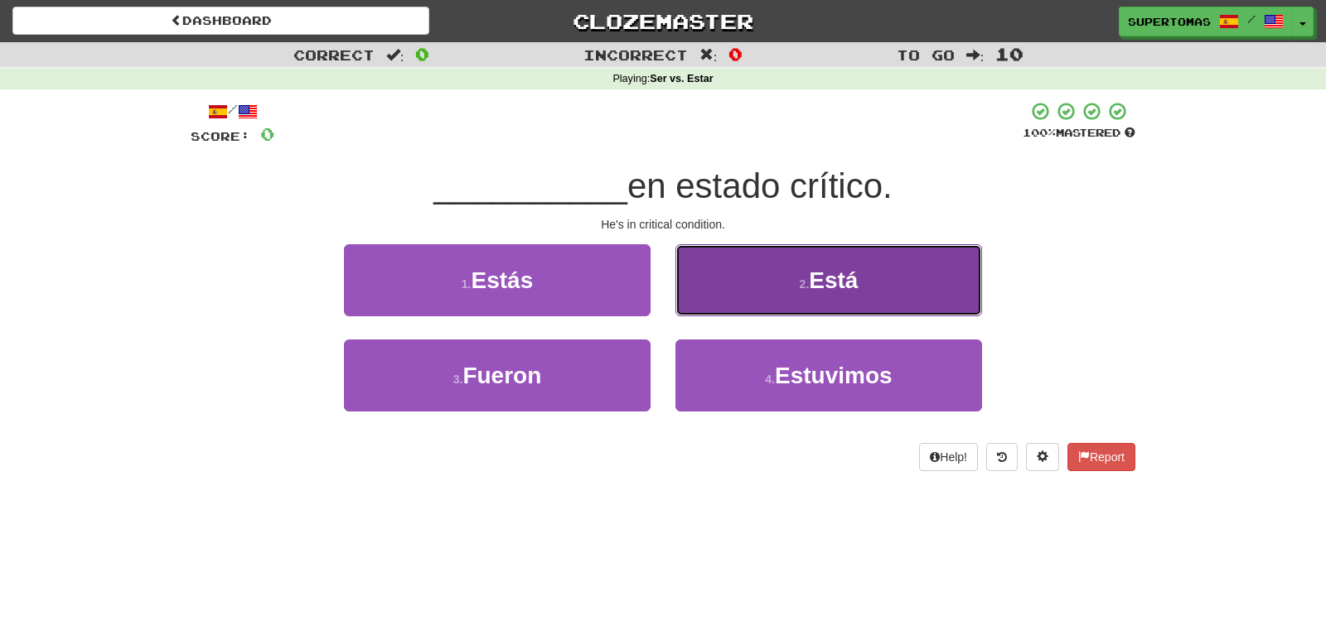
click at [794, 283] on button "2 . Está" at bounding box center [828, 280] width 307 height 72
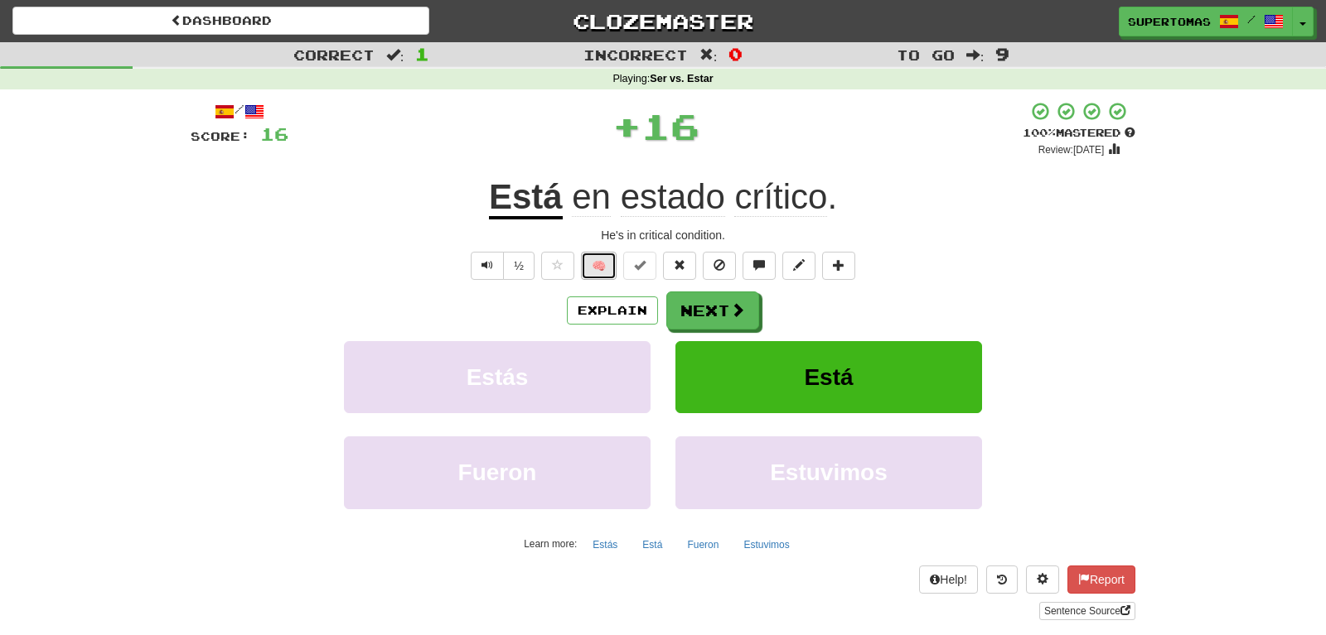
click at [594, 255] on button "🧠" at bounding box center [599, 266] width 36 height 28
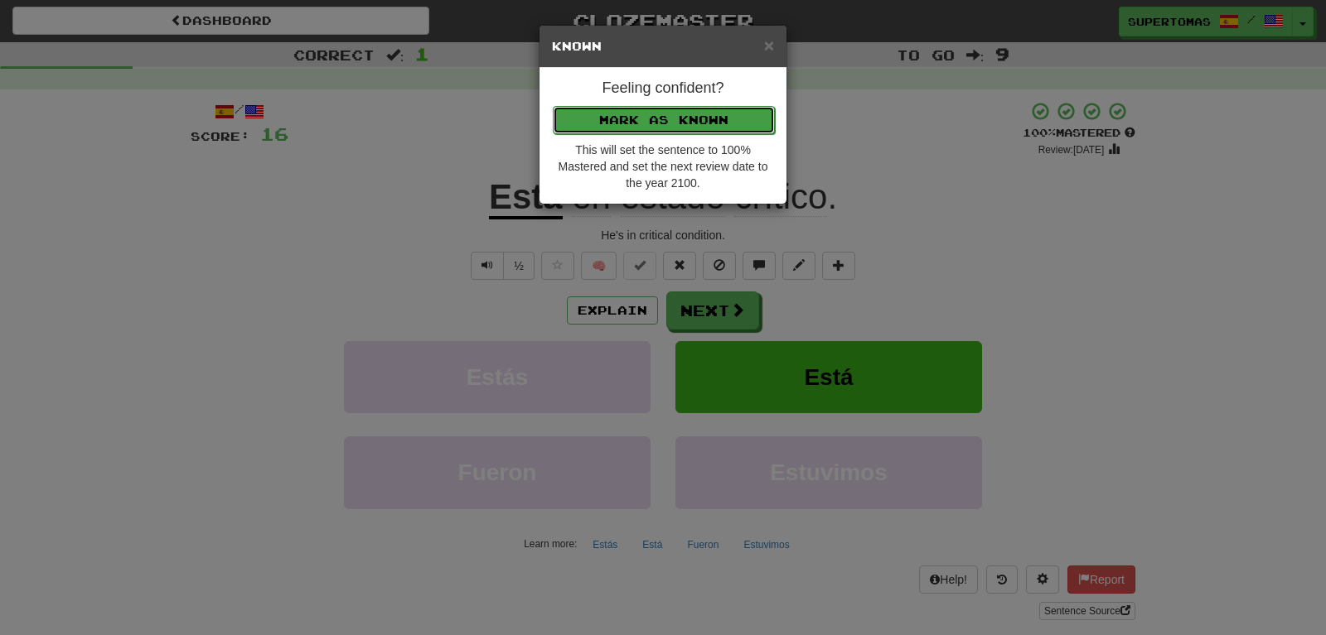
click at [569, 122] on button "Mark as Known" at bounding box center [664, 120] width 222 height 28
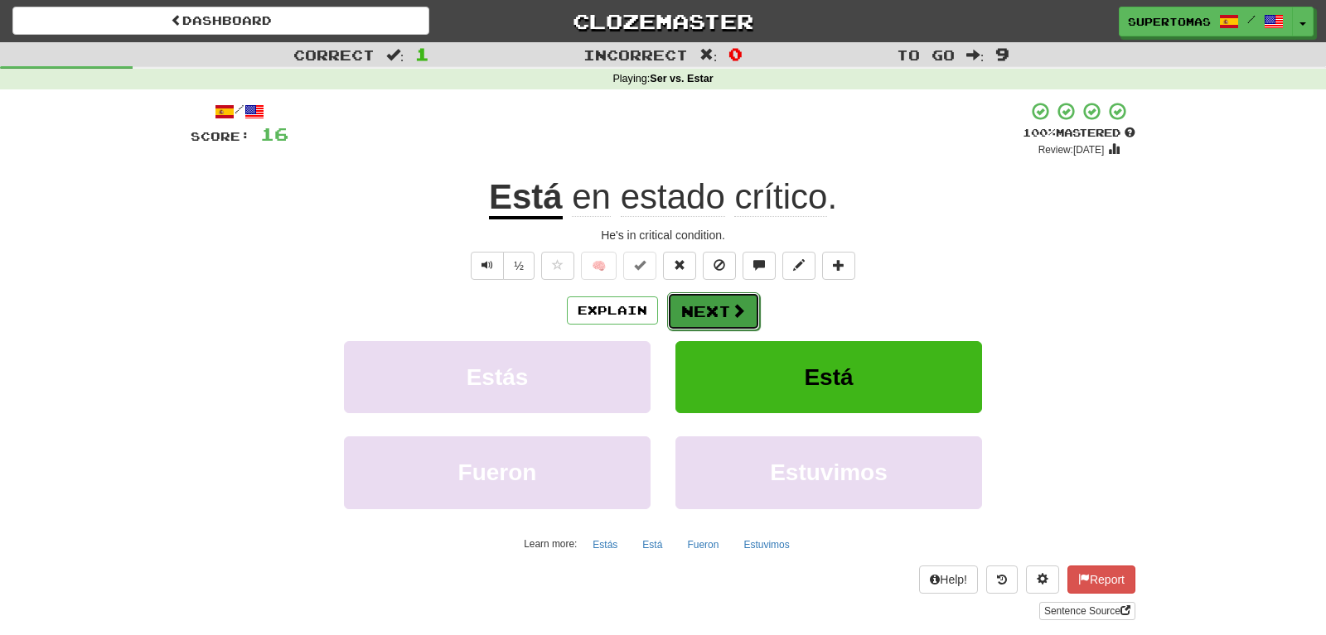
click at [689, 300] on button "Next" at bounding box center [713, 311] width 93 height 38
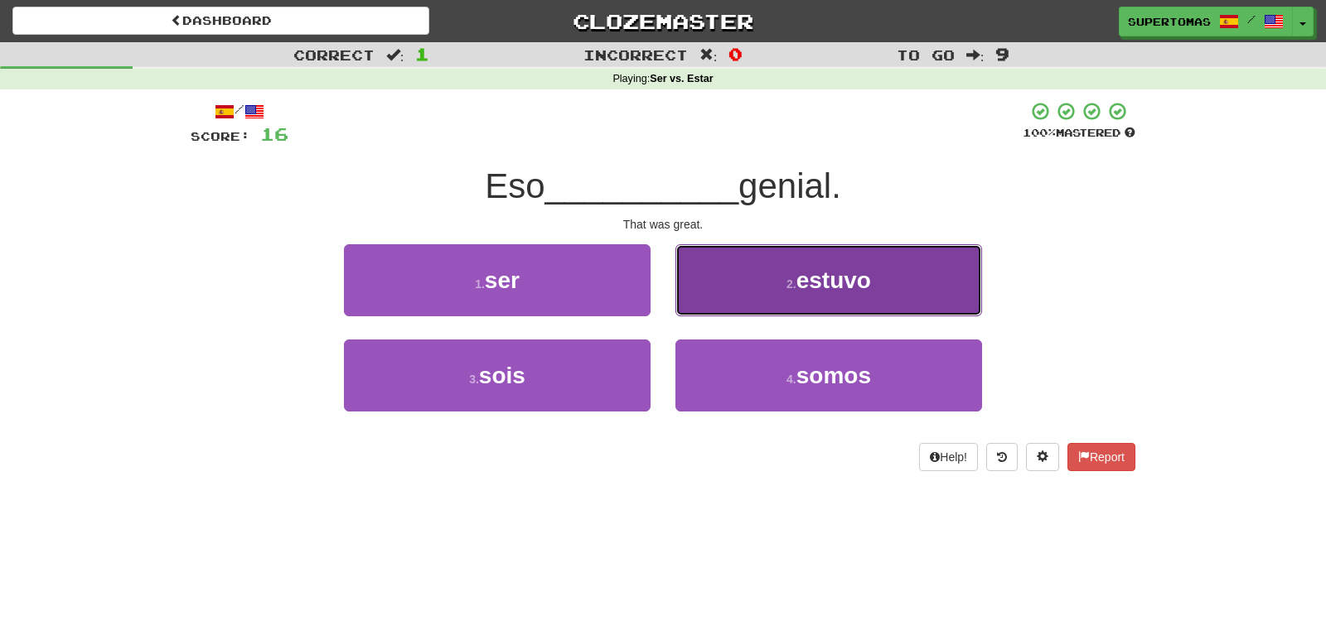
click at [751, 287] on button "2 . estuvo" at bounding box center [828, 280] width 307 height 72
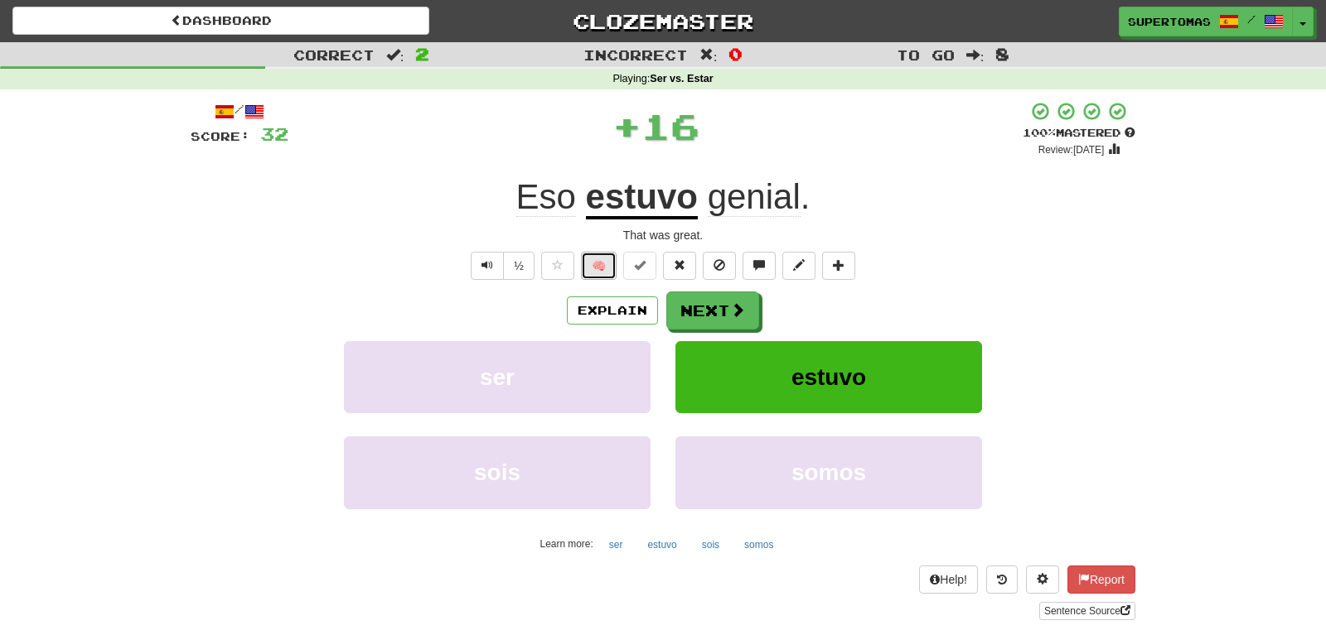
click at [604, 273] on button "🧠" at bounding box center [599, 266] width 36 height 28
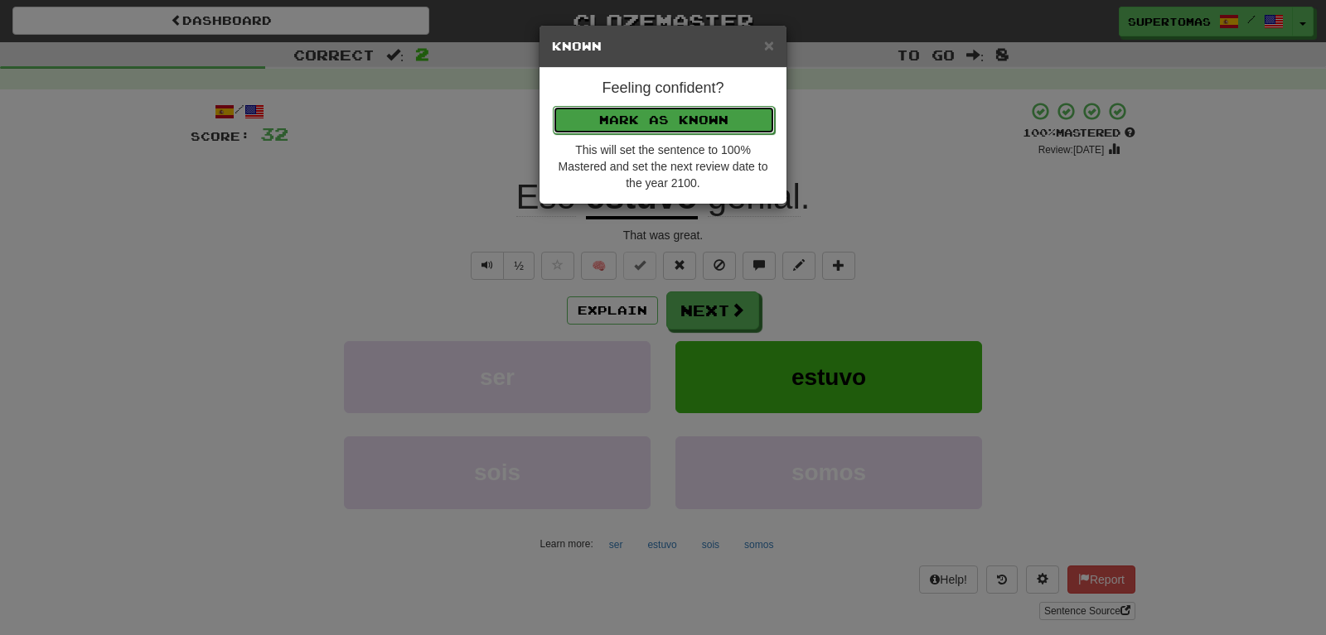
click at [579, 112] on button "Mark as Known" at bounding box center [664, 120] width 222 height 28
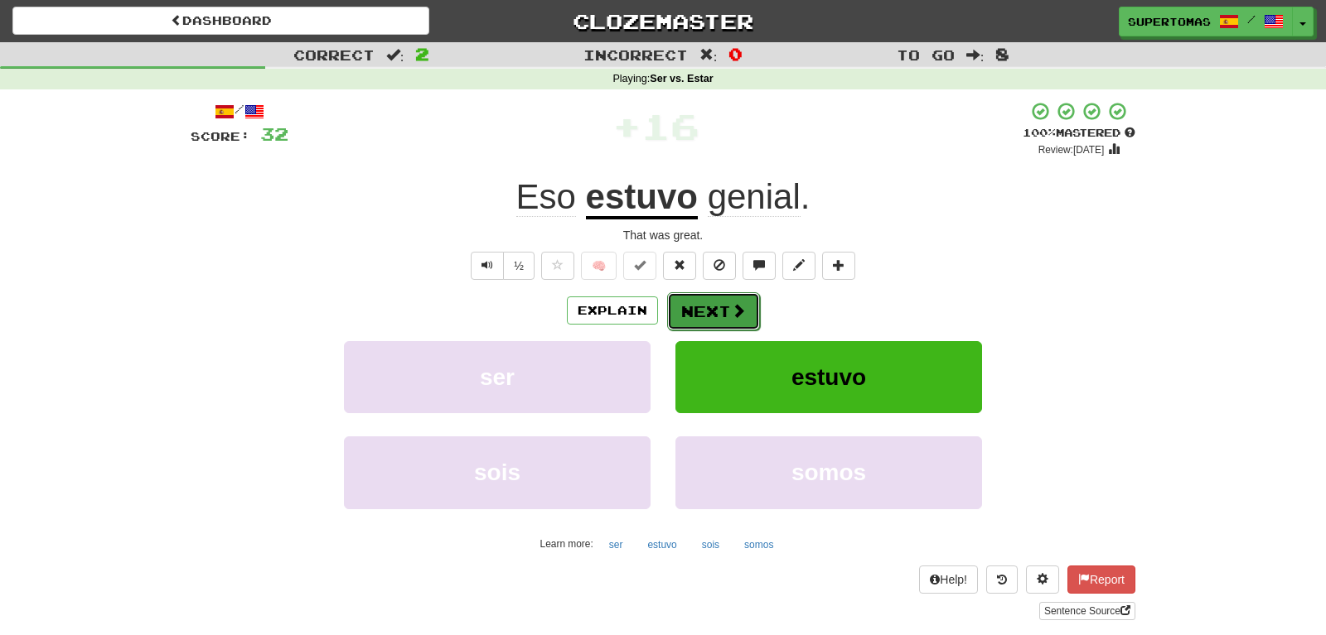
click at [690, 303] on button "Next" at bounding box center [713, 311] width 93 height 38
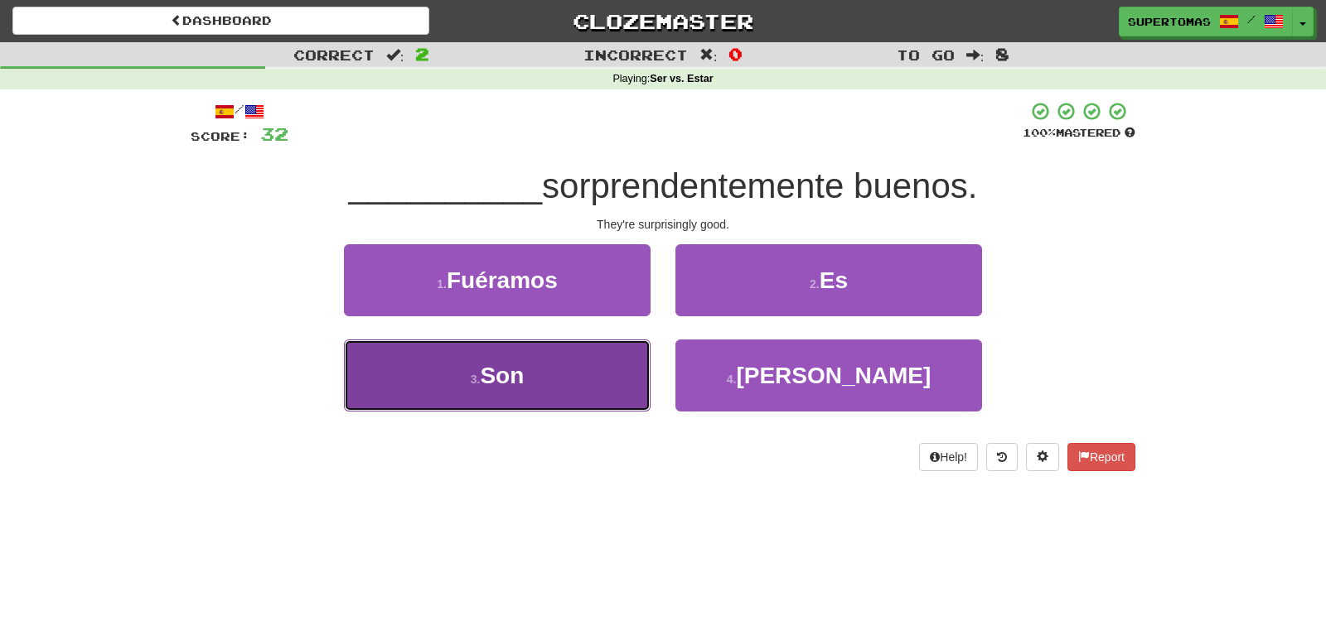
click at [556, 389] on button "3 . Son" at bounding box center [497, 376] width 307 height 72
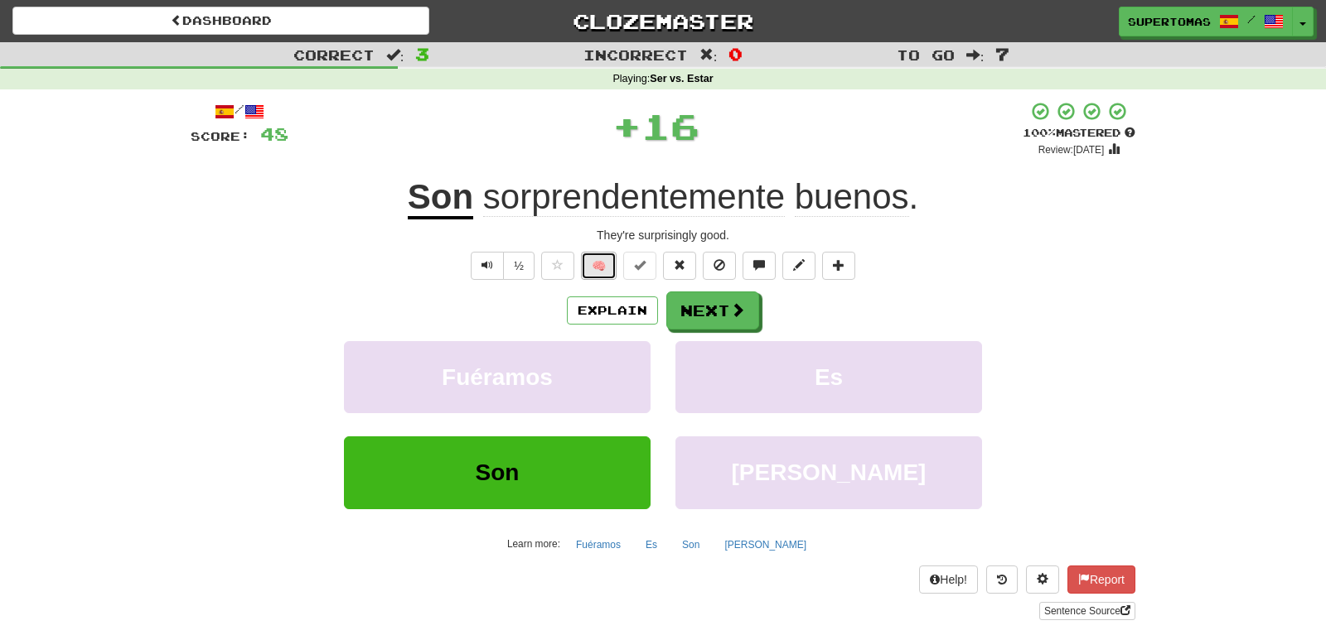
click at [592, 263] on button "🧠" at bounding box center [599, 266] width 36 height 28
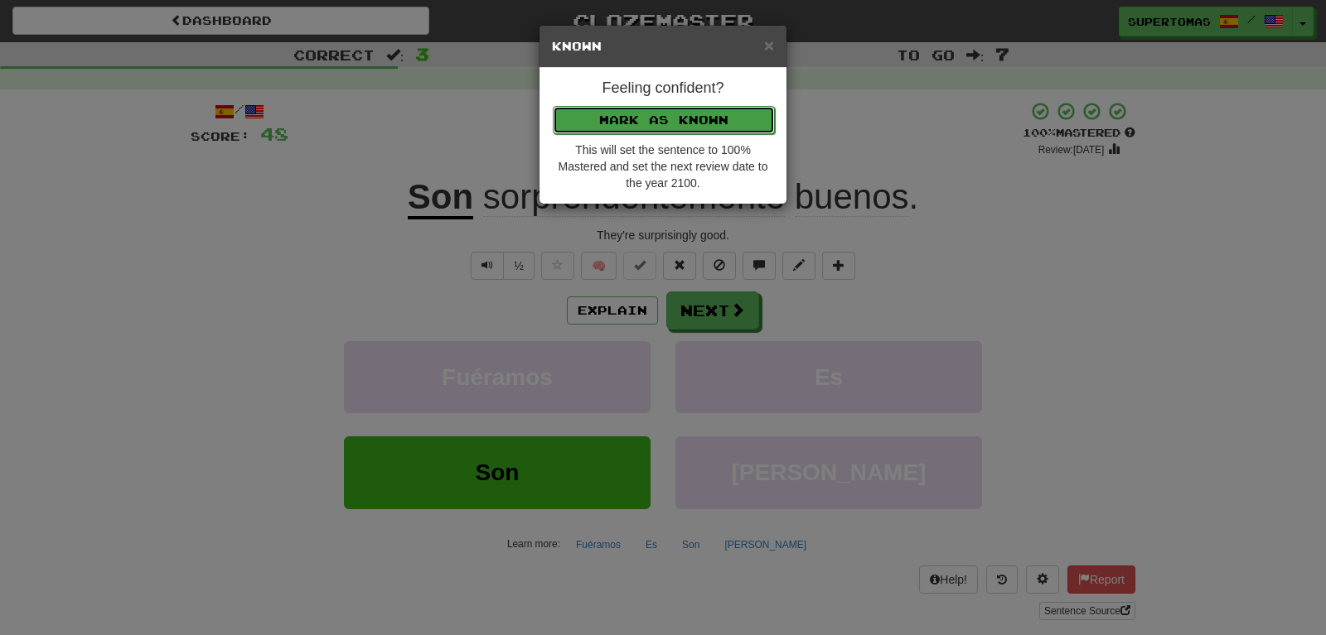
click at [586, 121] on button "Mark as Known" at bounding box center [664, 120] width 222 height 28
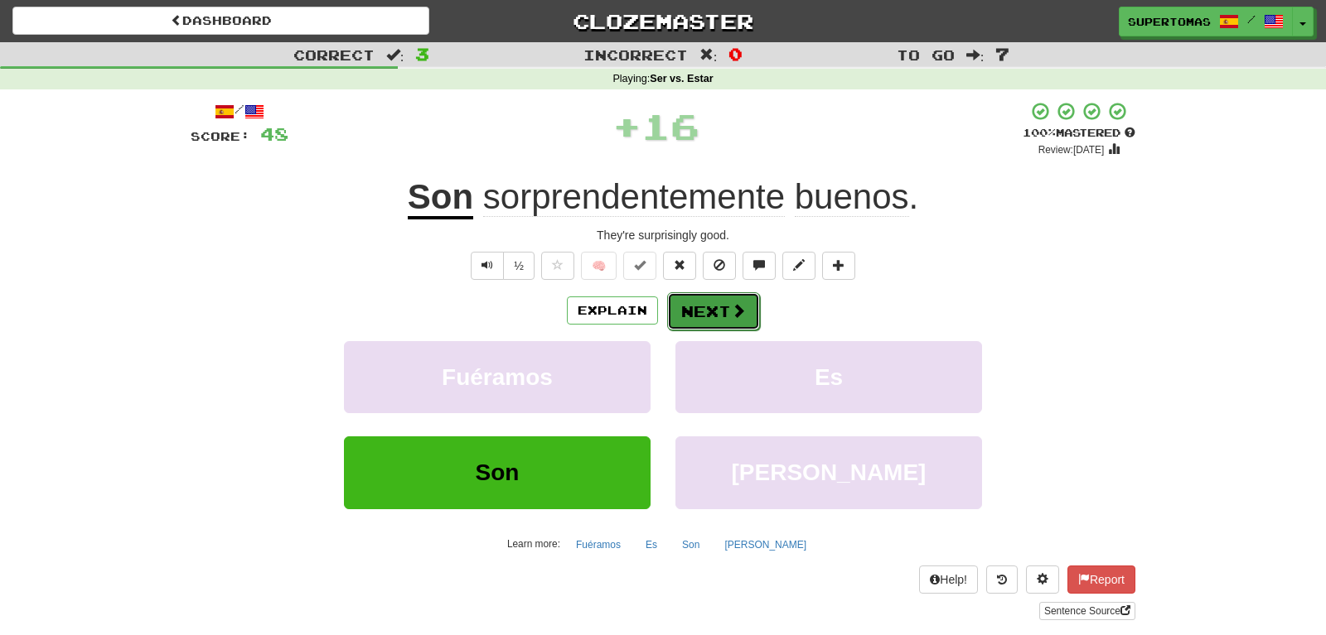
click at [685, 305] on button "Next" at bounding box center [713, 311] width 93 height 38
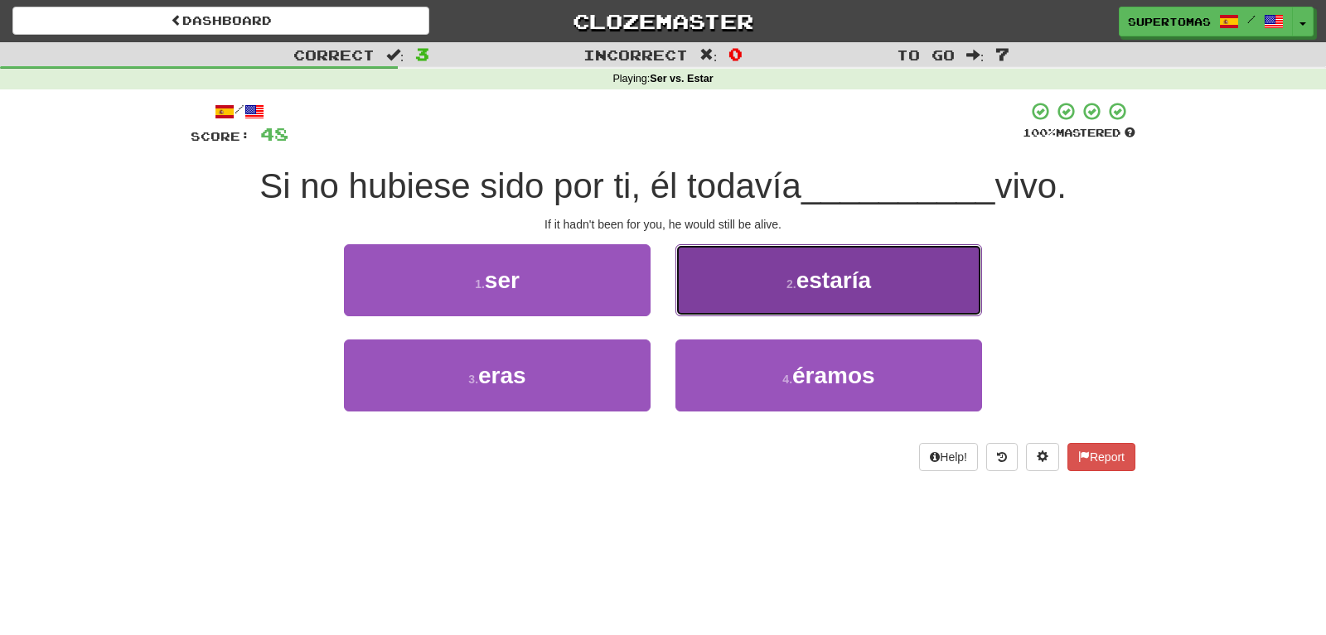
click at [730, 277] on button "2 . estaría" at bounding box center [828, 280] width 307 height 72
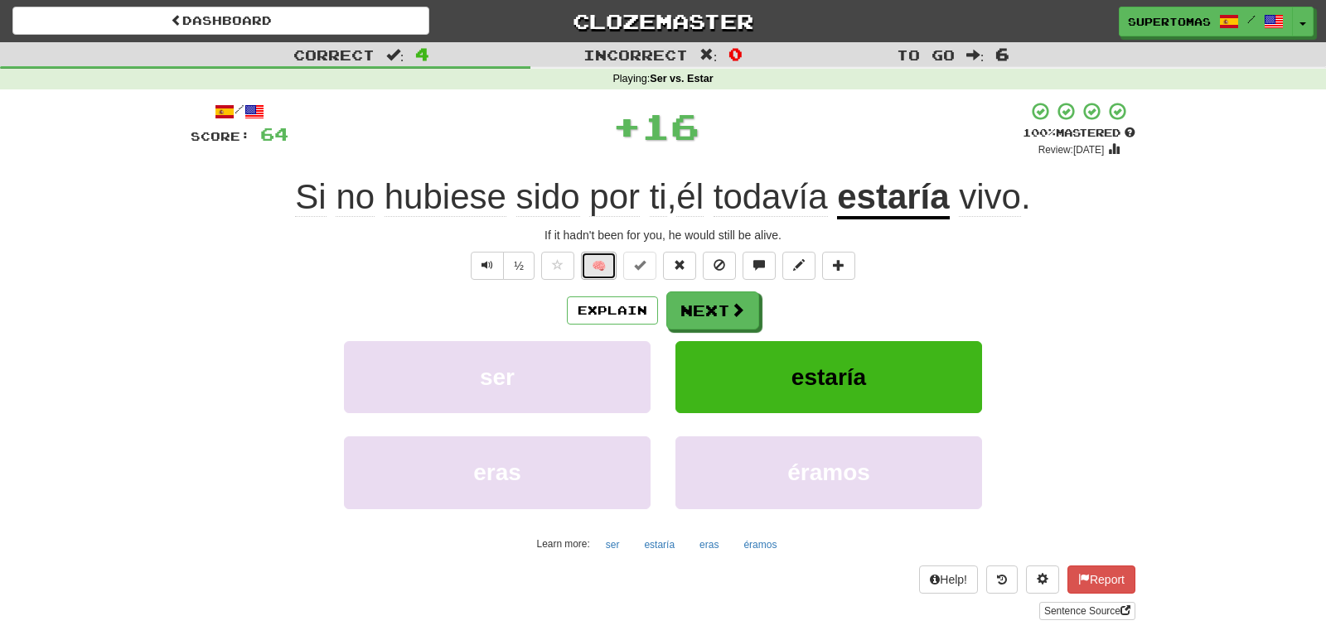
click at [593, 263] on button "🧠" at bounding box center [599, 266] width 36 height 28
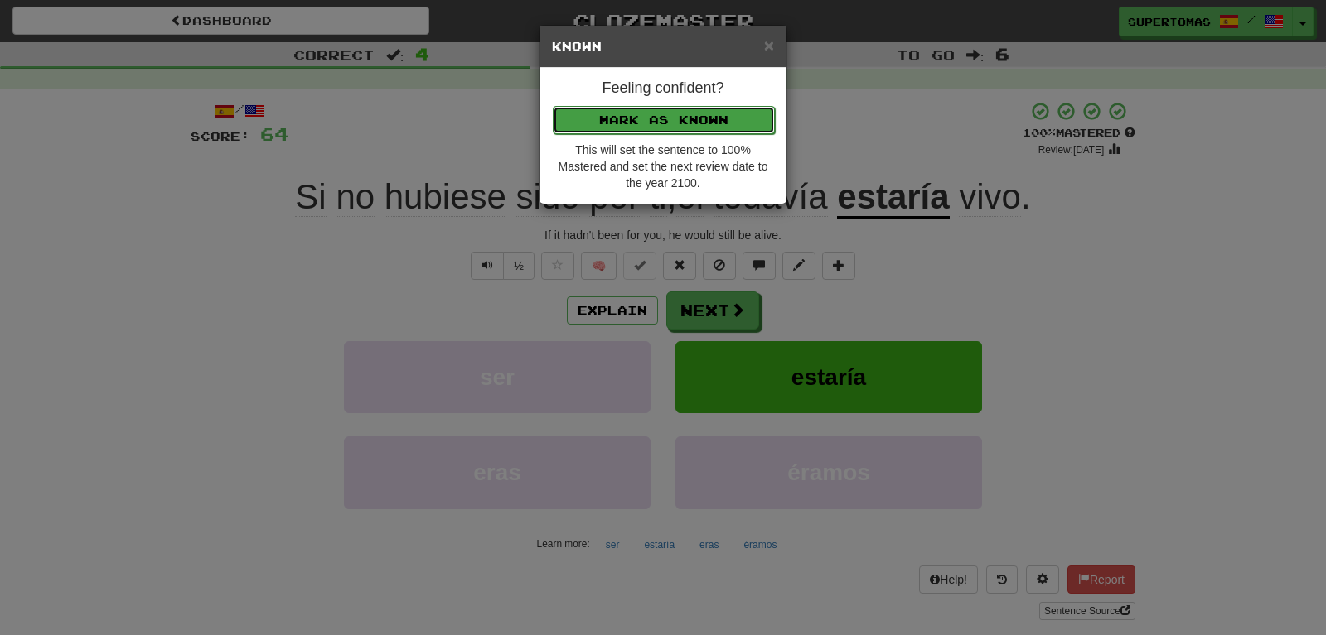
click at [579, 120] on button "Mark as Known" at bounding box center [664, 120] width 222 height 28
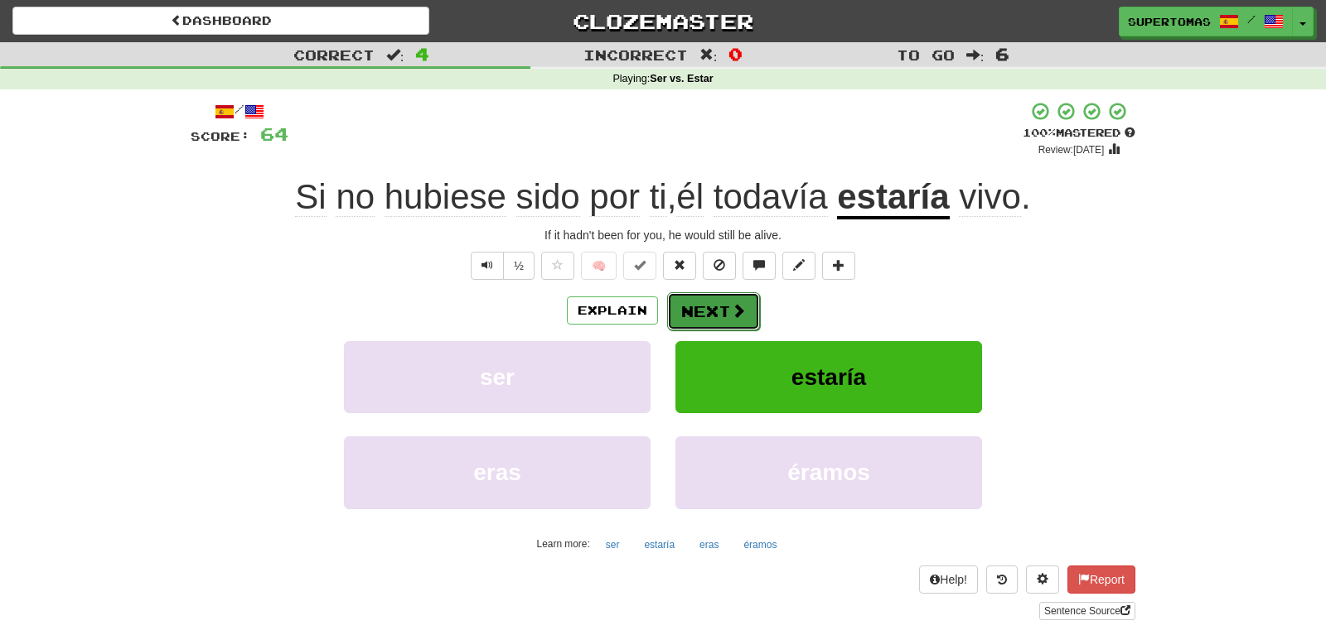
click at [699, 311] on button "Next" at bounding box center [713, 311] width 93 height 38
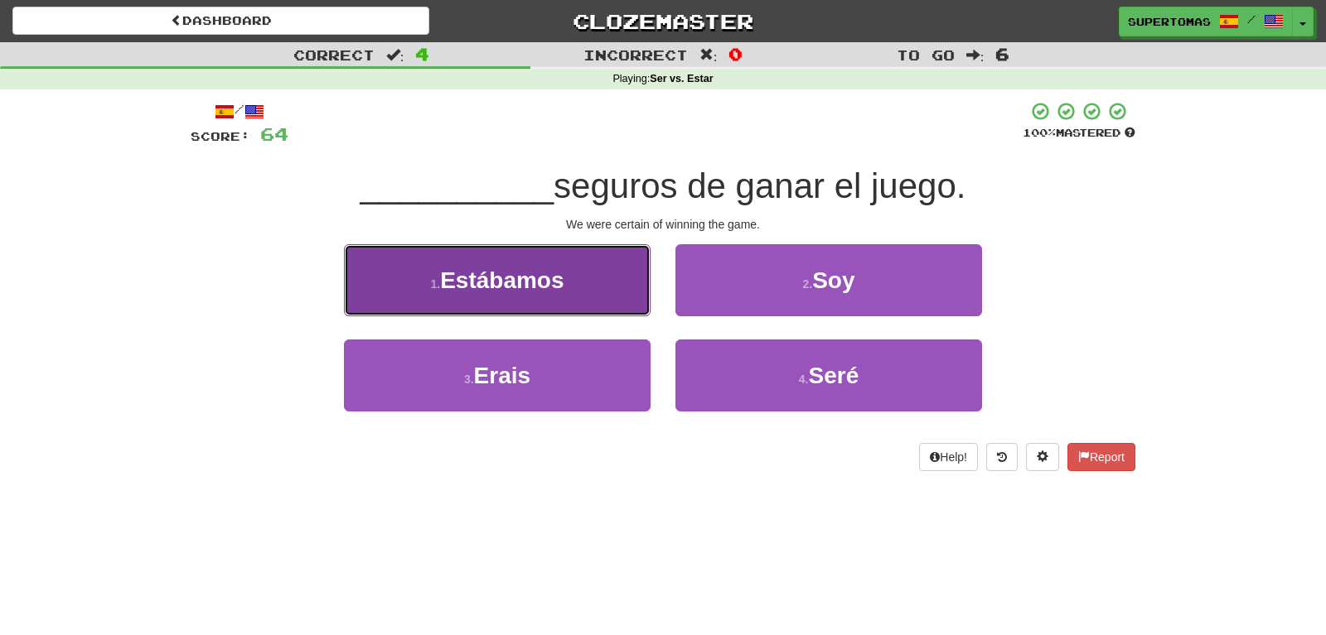
click at [513, 283] on span "Estábamos" at bounding box center [501, 281] width 123 height 26
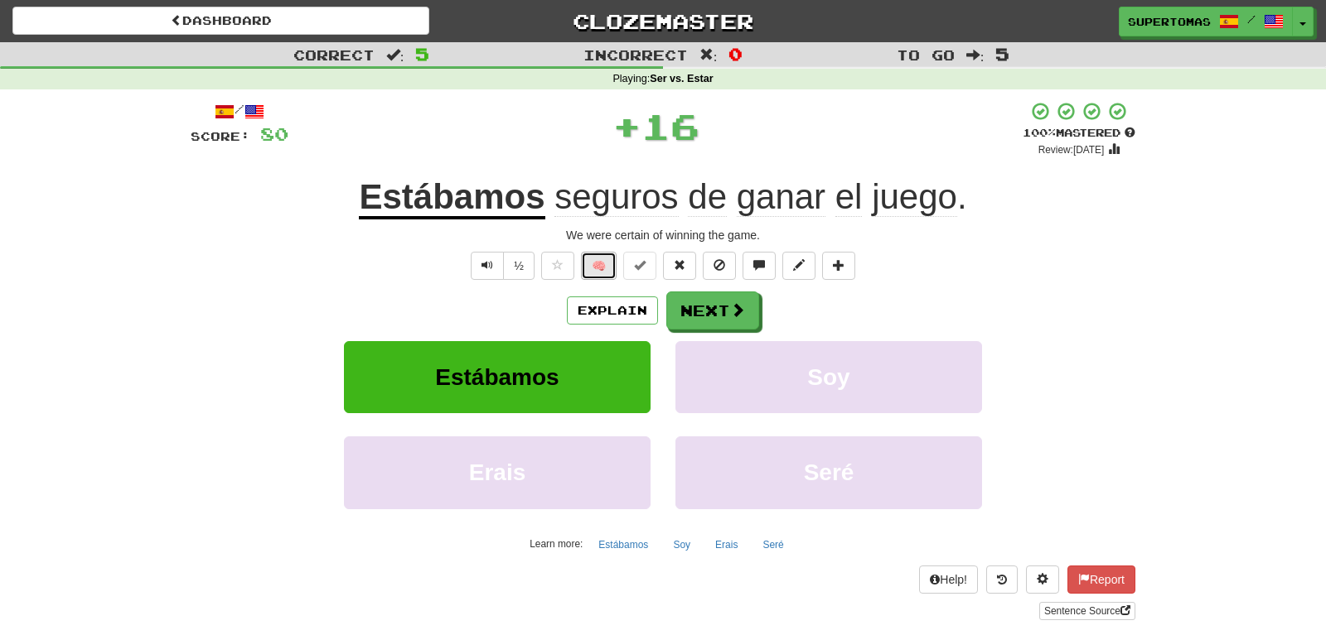
click at [604, 266] on button "🧠" at bounding box center [599, 266] width 36 height 28
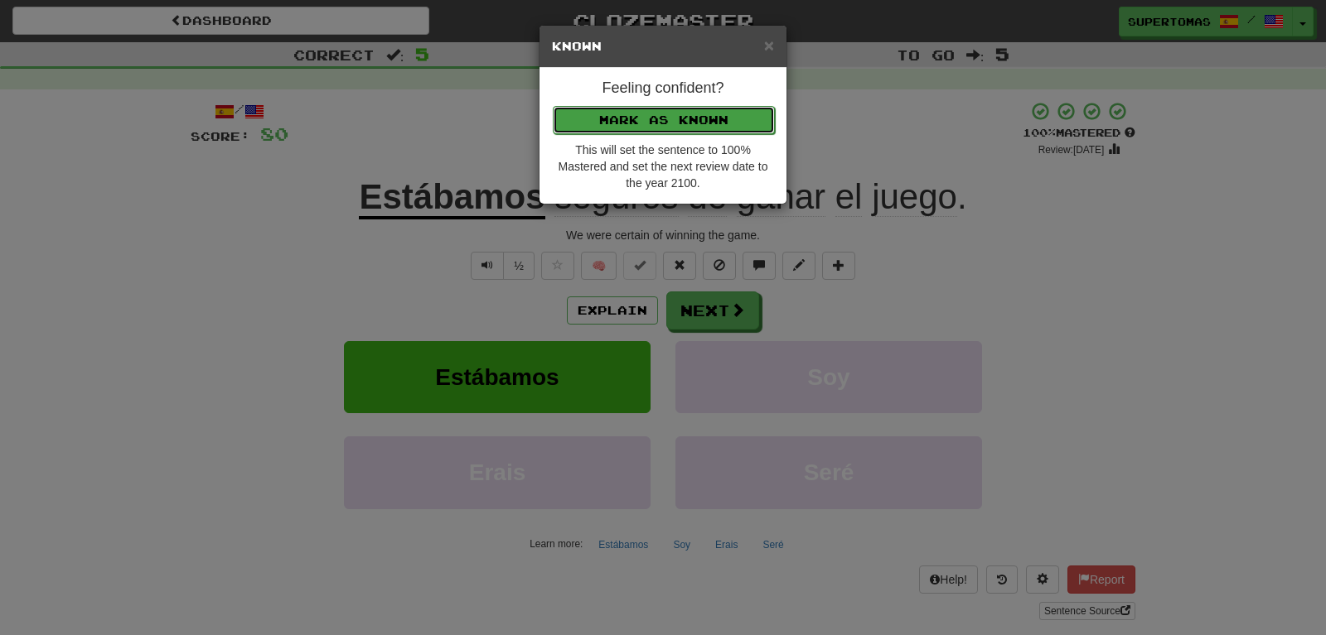
click at [624, 118] on button "Mark as Known" at bounding box center [664, 120] width 222 height 28
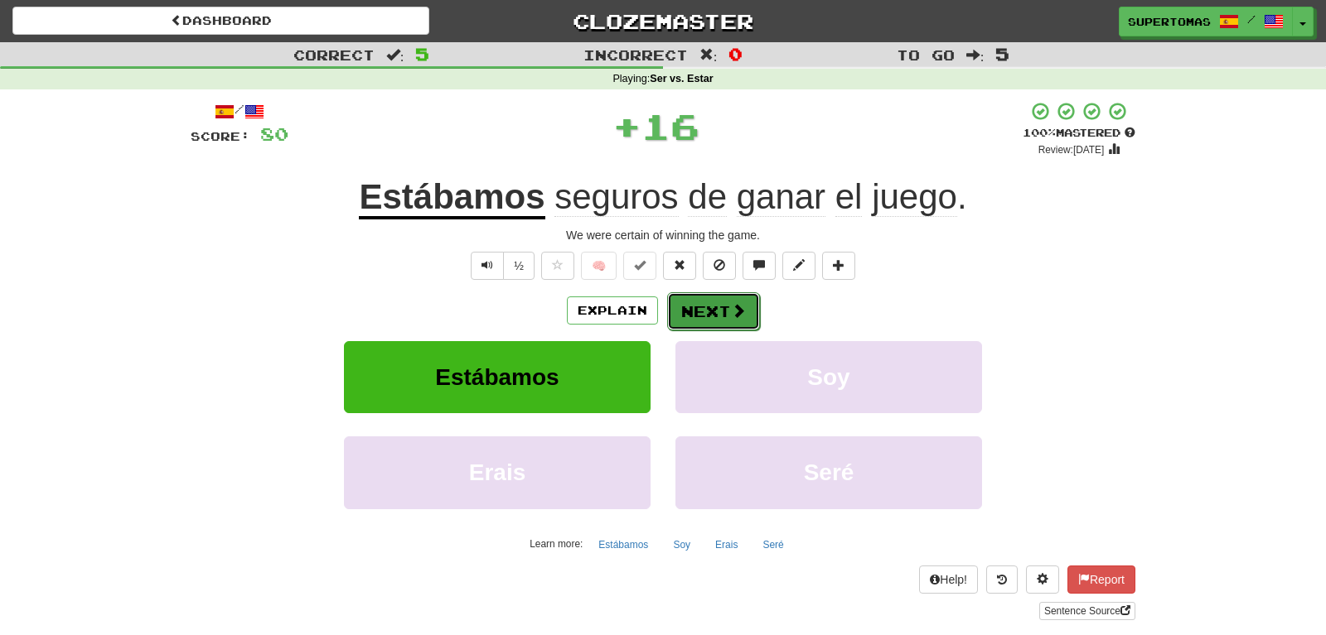
click at [711, 305] on button "Next" at bounding box center [713, 311] width 93 height 38
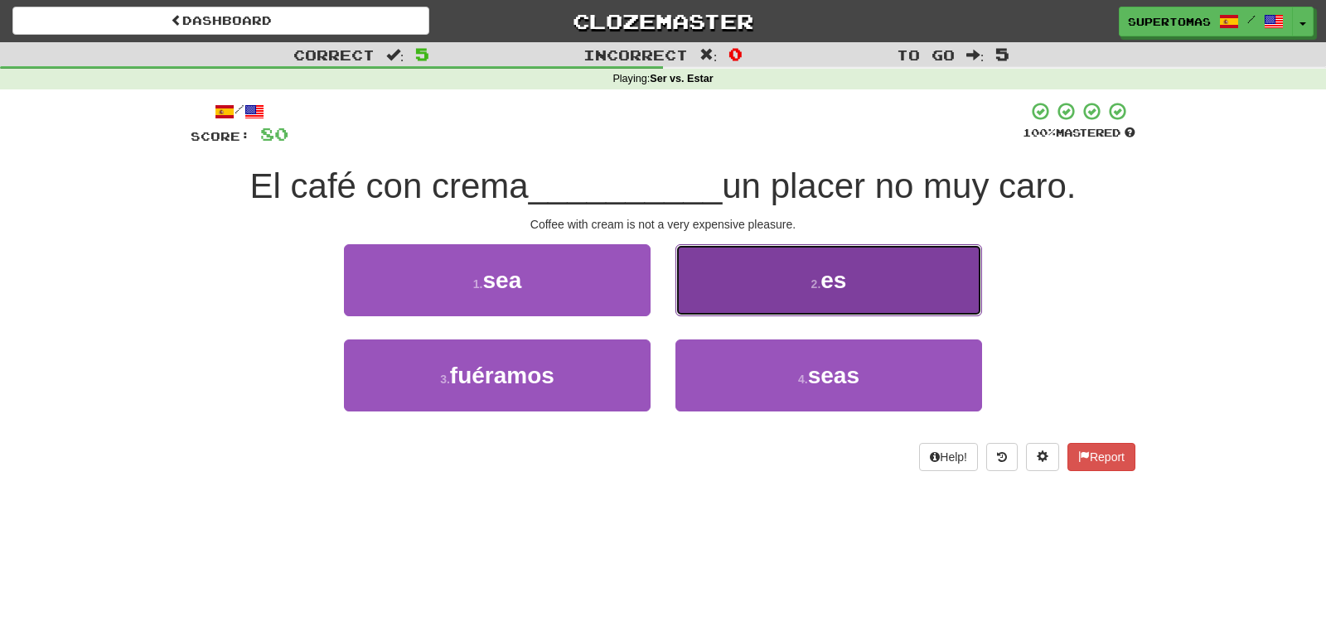
click at [766, 284] on button "2 . es" at bounding box center [828, 280] width 307 height 72
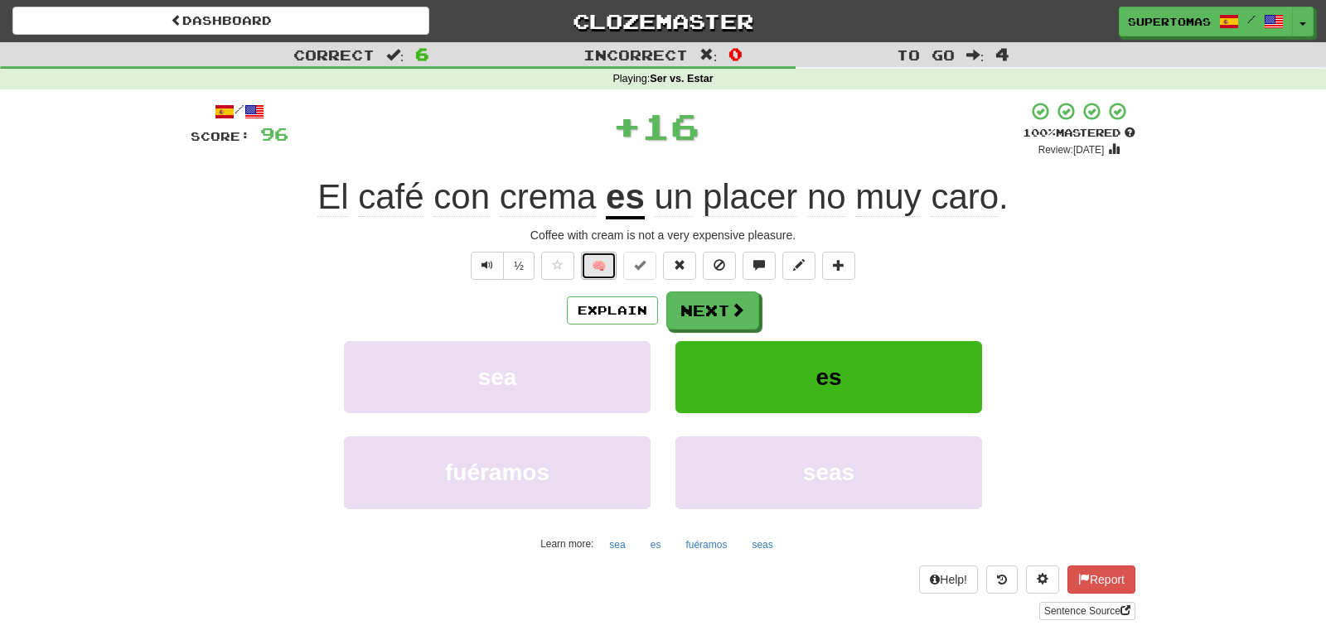
click at [598, 265] on button "🧠" at bounding box center [599, 266] width 36 height 28
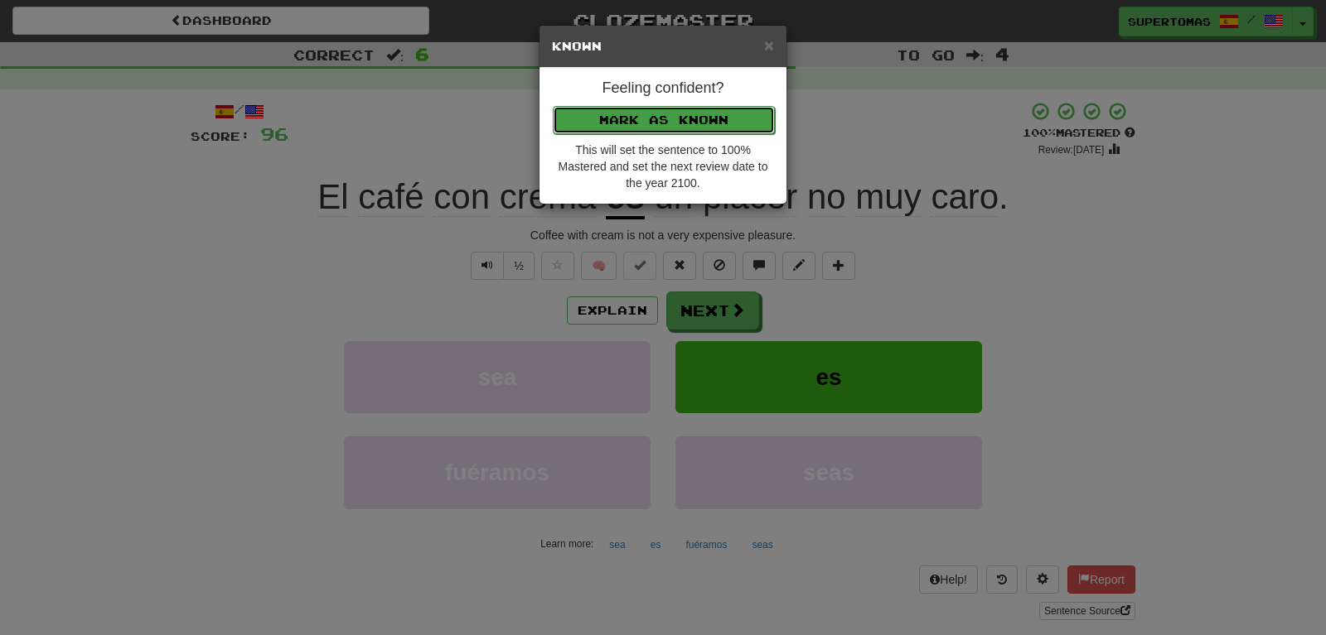
click at [596, 118] on button "Mark as Known" at bounding box center [664, 120] width 222 height 28
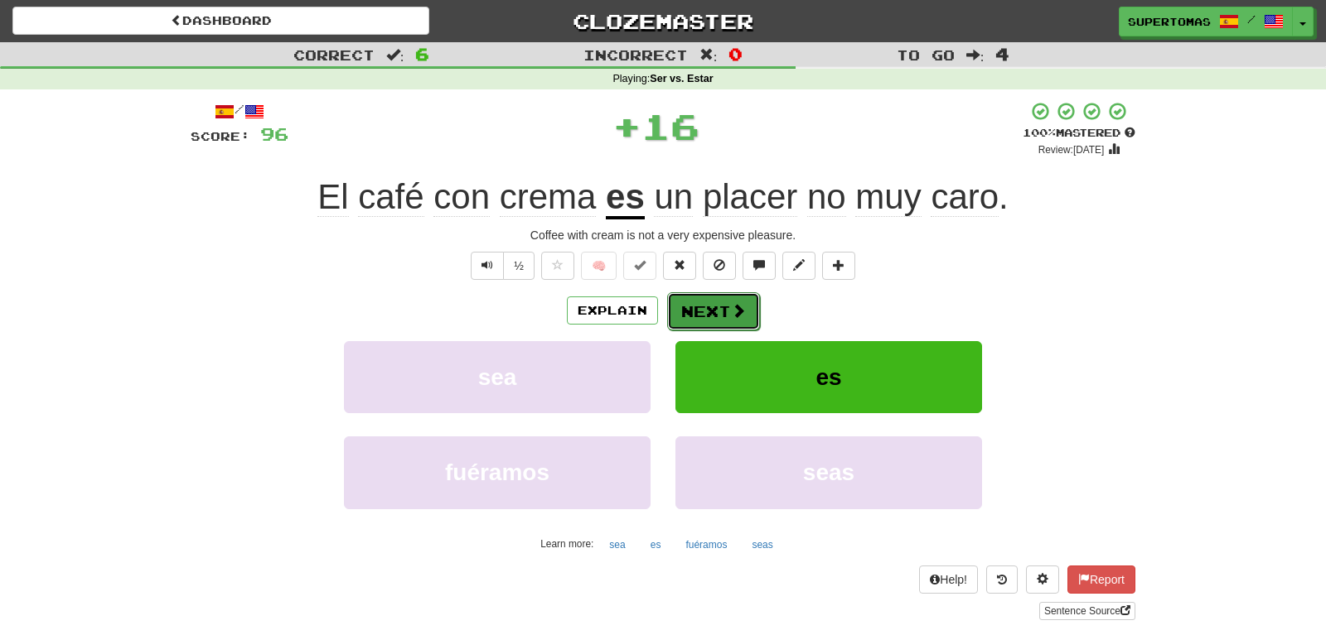
click at [693, 303] on button "Next" at bounding box center [713, 311] width 93 height 38
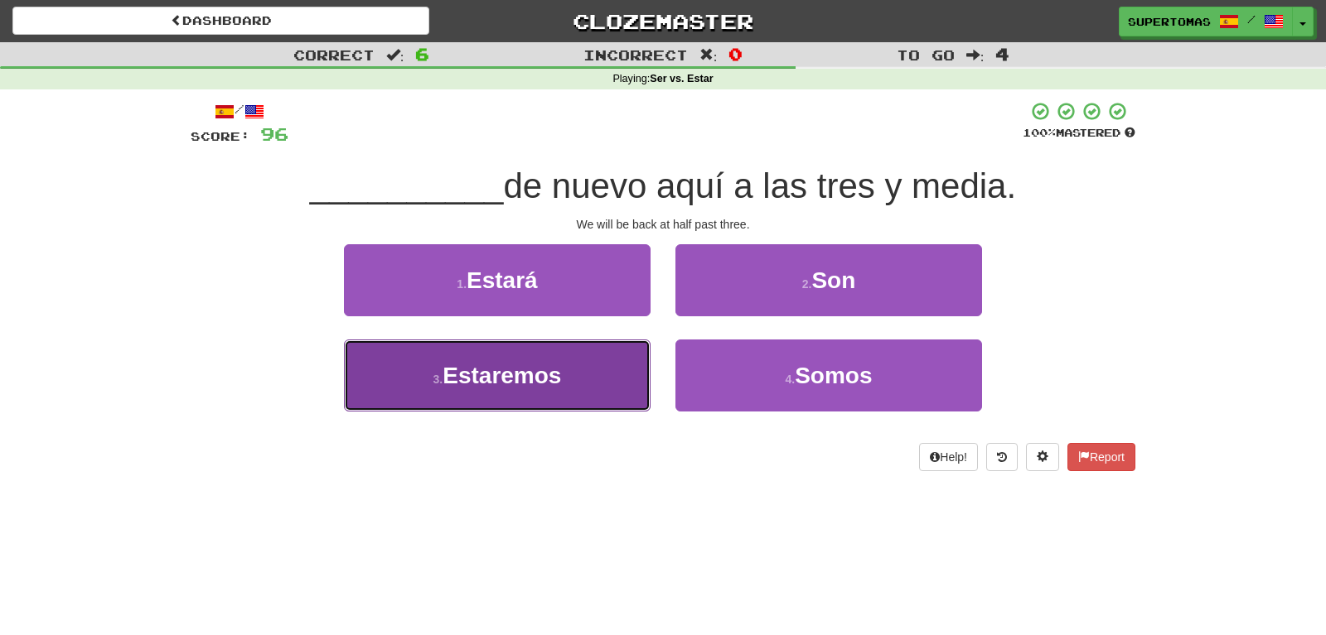
click at [516, 391] on button "3 . Estaremos" at bounding box center [497, 376] width 307 height 72
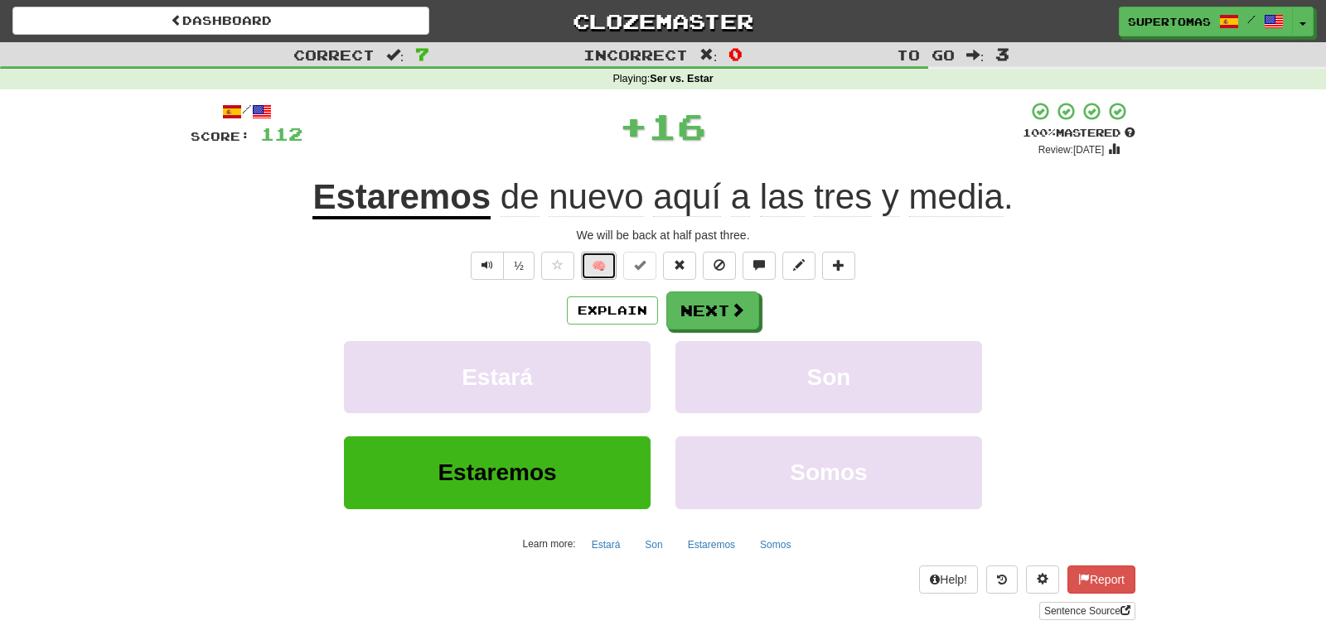
click at [604, 262] on button "🧠" at bounding box center [599, 266] width 36 height 28
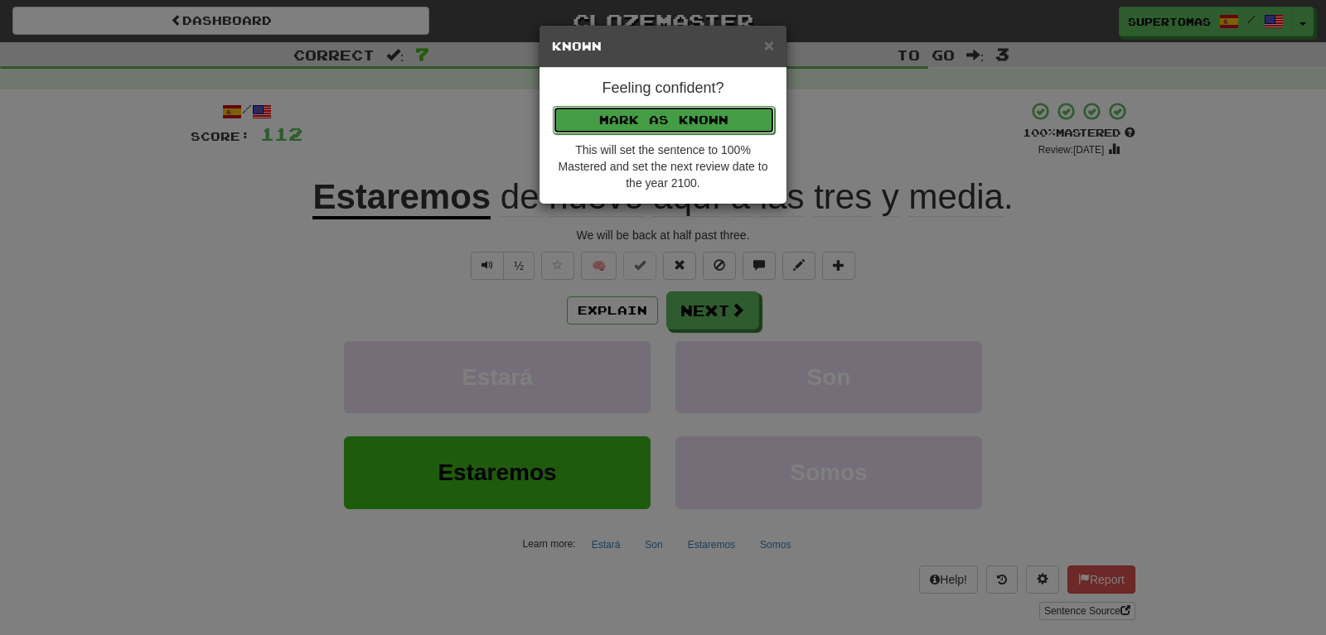
click at [602, 124] on button "Mark as Known" at bounding box center [664, 120] width 222 height 28
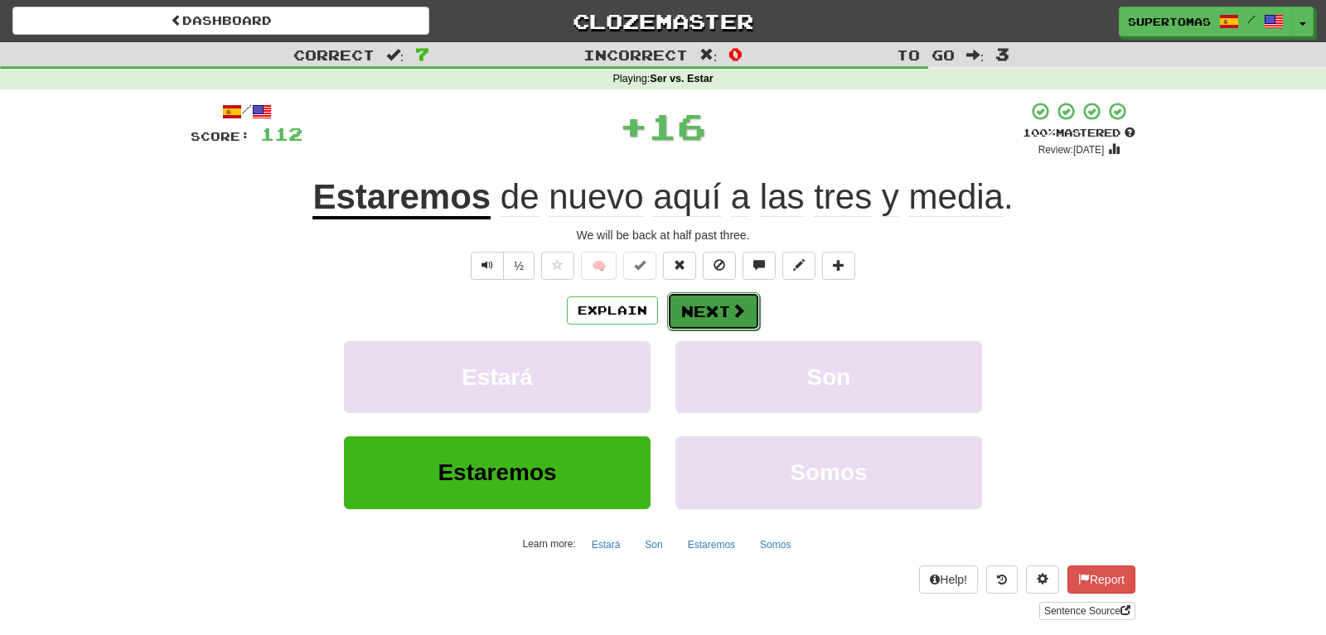
click at [698, 307] on button "Next" at bounding box center [713, 311] width 93 height 38
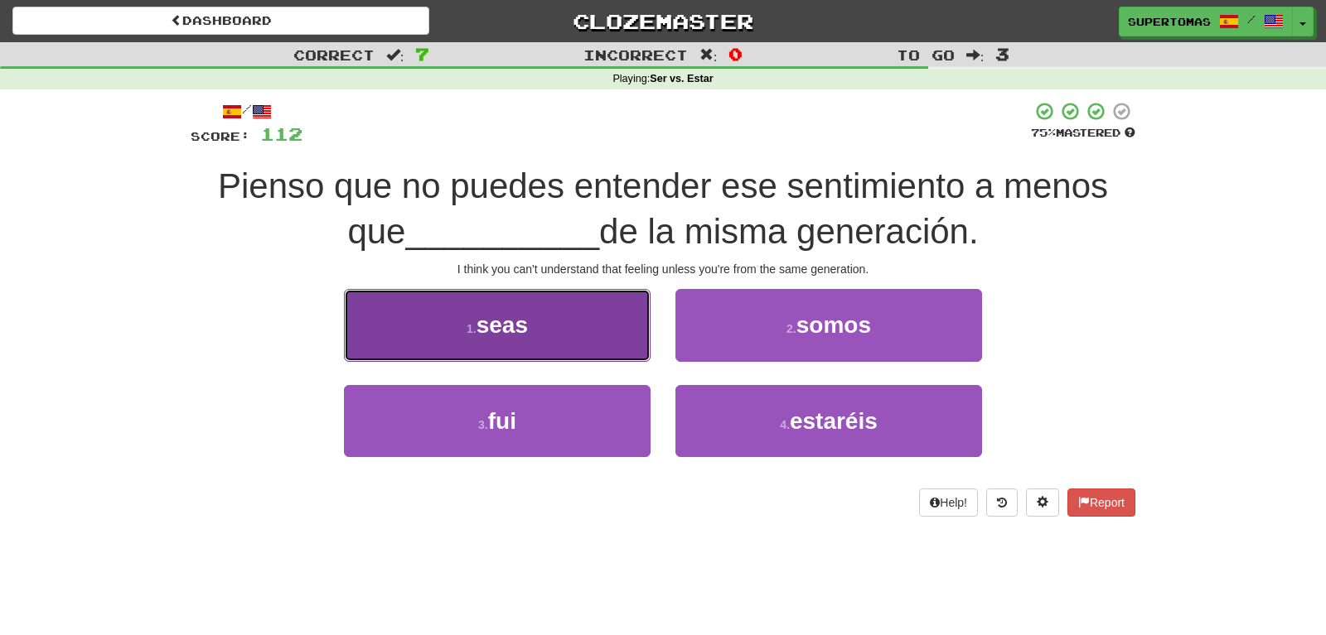
click at [524, 339] on button "1 . seas" at bounding box center [497, 325] width 307 height 72
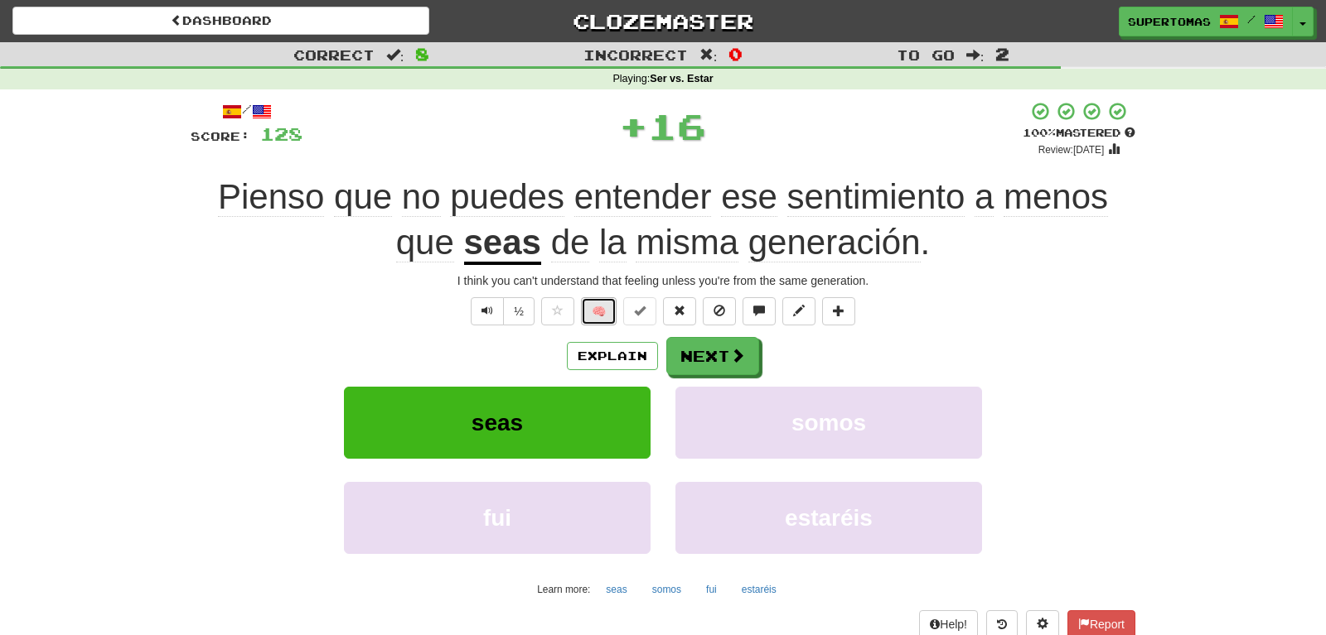
click at [592, 305] on button "🧠" at bounding box center [599, 311] width 36 height 28
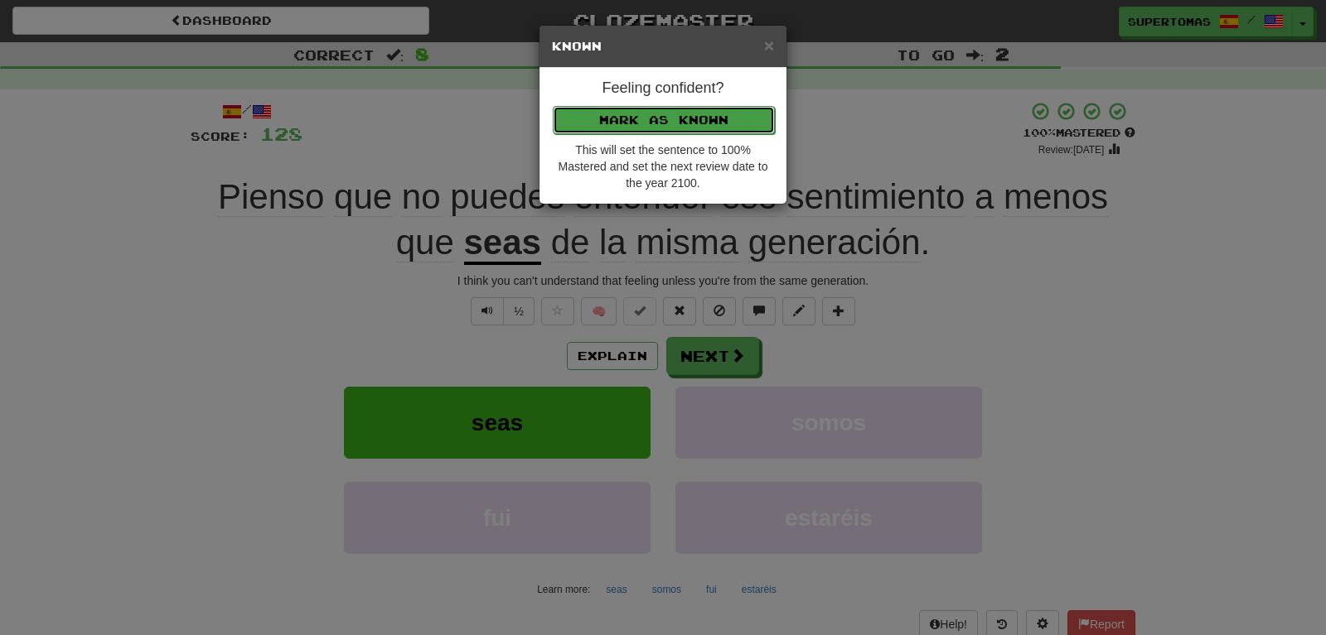
click at [577, 121] on button "Mark as Known" at bounding box center [664, 120] width 222 height 28
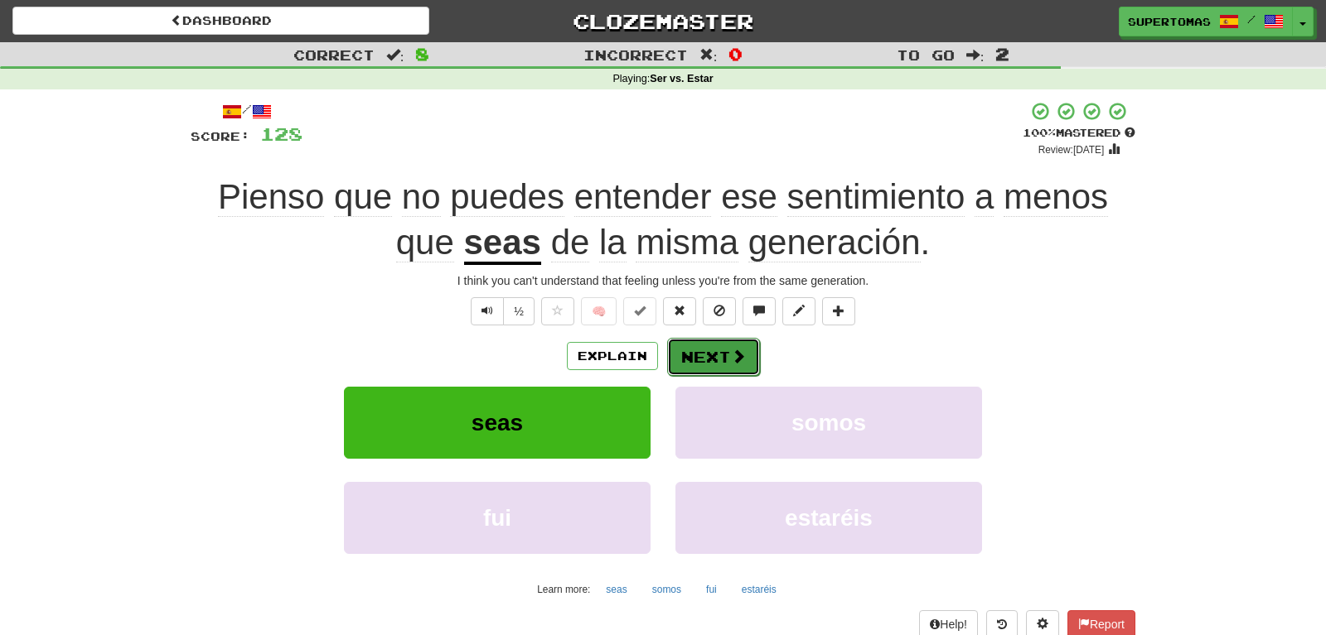
click at [687, 350] on button "Next" at bounding box center [713, 357] width 93 height 38
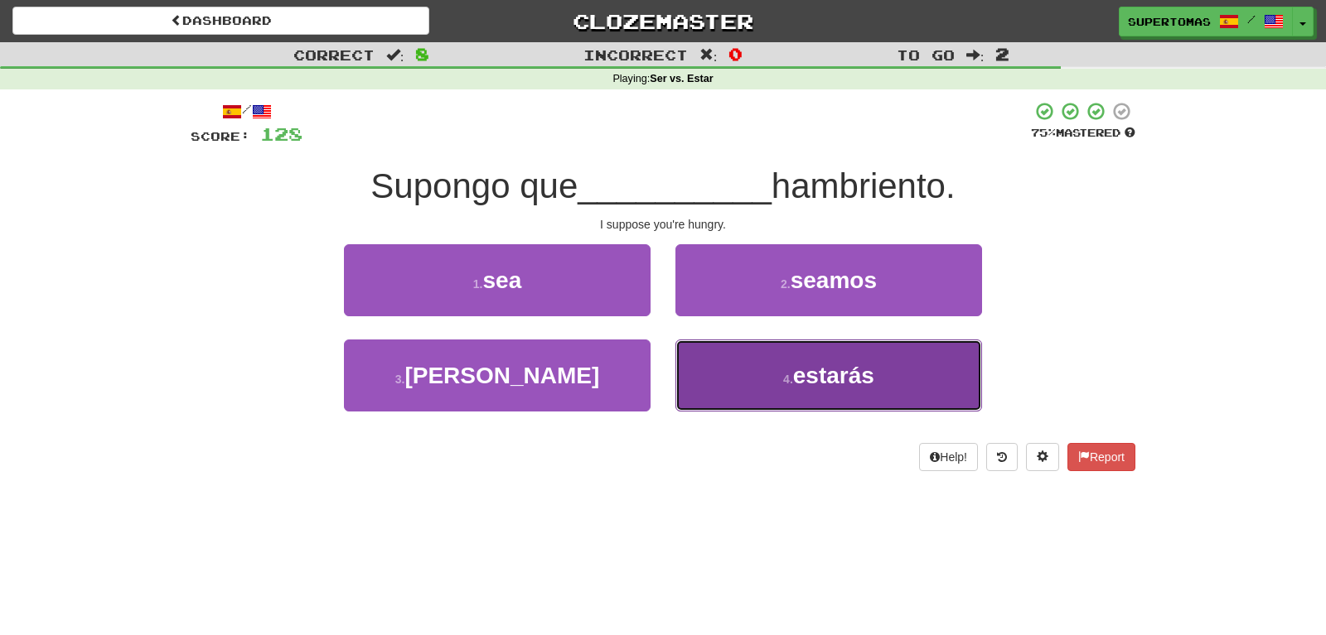
click at [737, 369] on button "4 . estarás" at bounding box center [828, 376] width 307 height 72
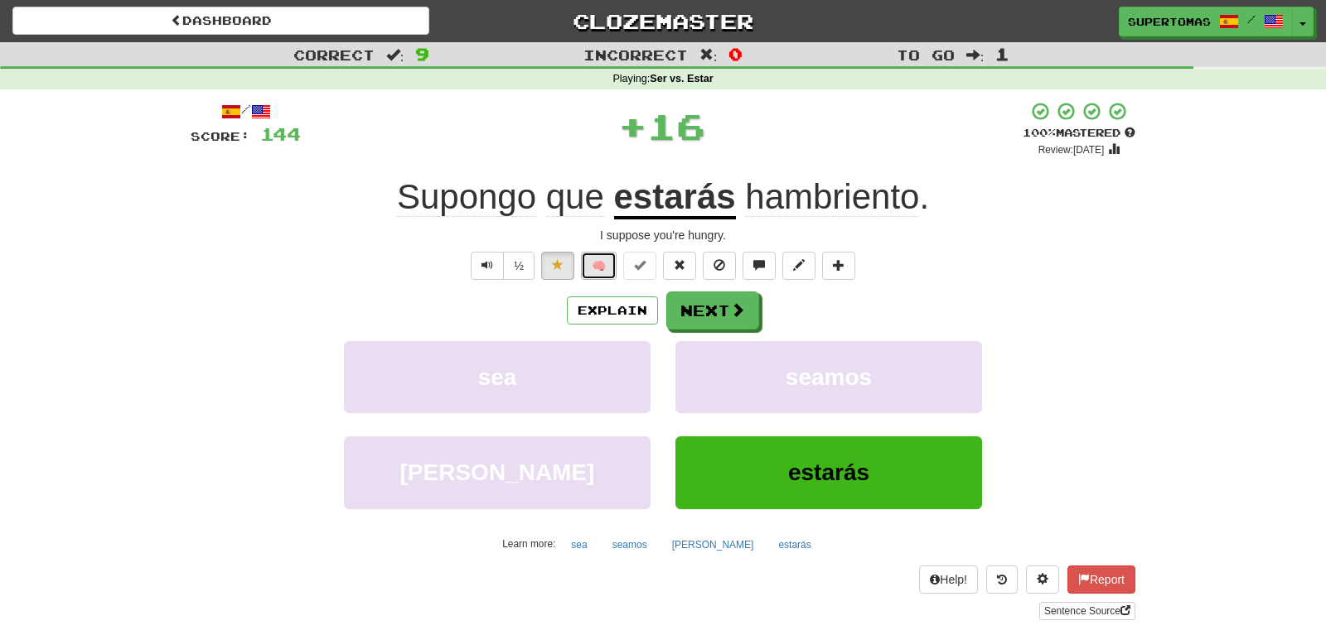
click at [594, 264] on button "🧠" at bounding box center [599, 266] width 36 height 28
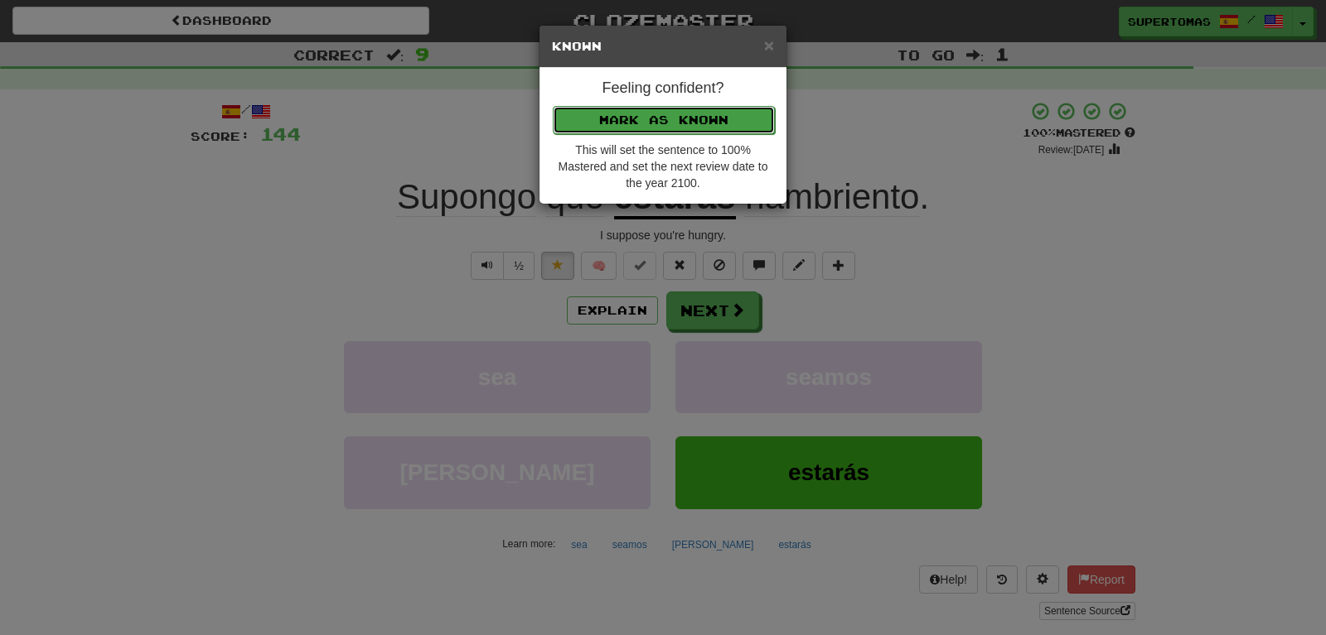
click at [587, 120] on button "Mark as Known" at bounding box center [664, 120] width 222 height 28
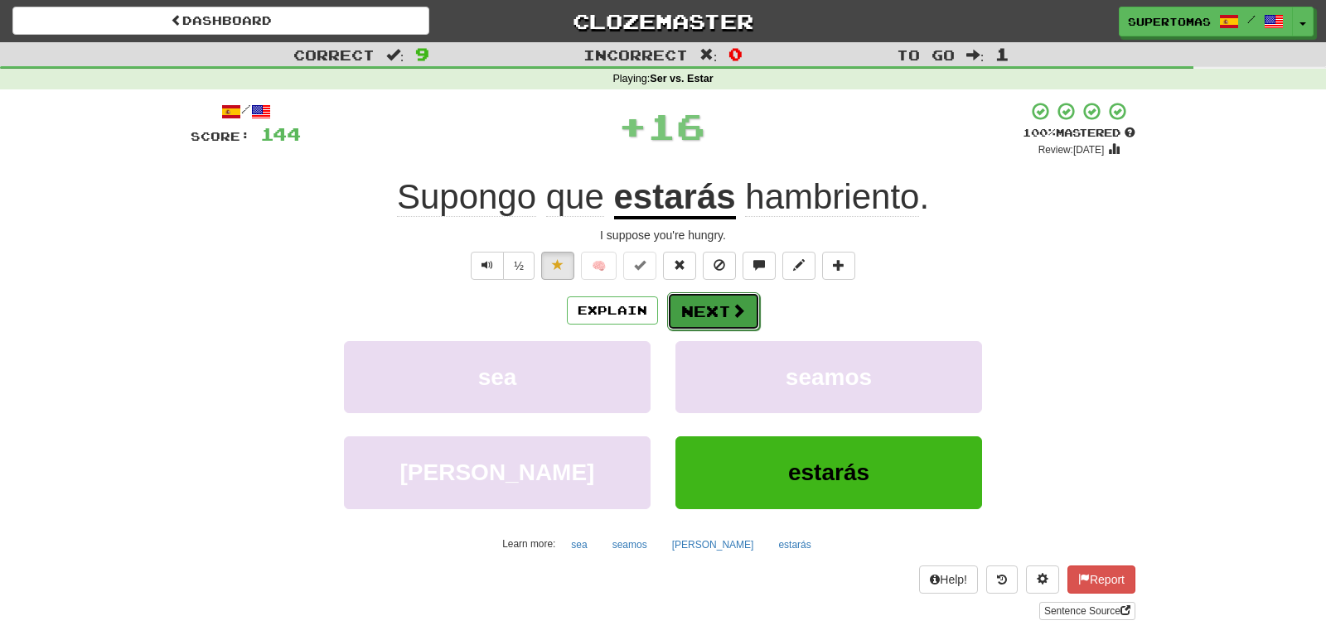
click at [689, 297] on button "Next" at bounding box center [713, 311] width 93 height 38
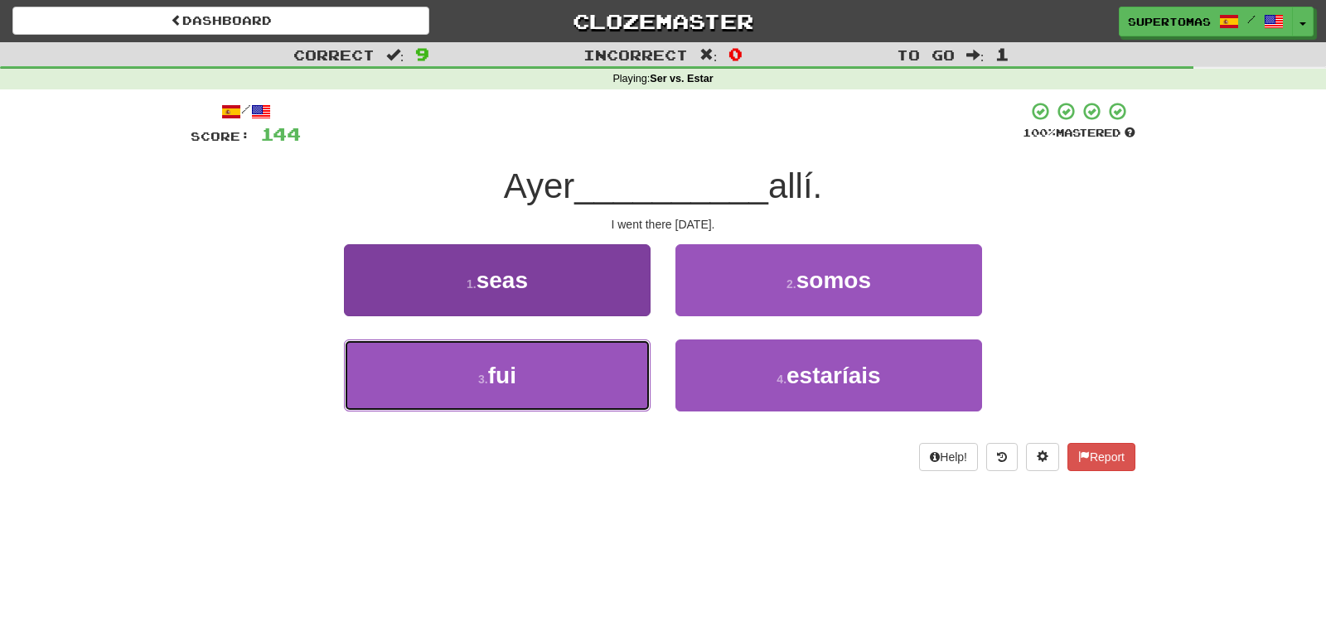
click at [510, 394] on button "3 . fui" at bounding box center [497, 376] width 307 height 72
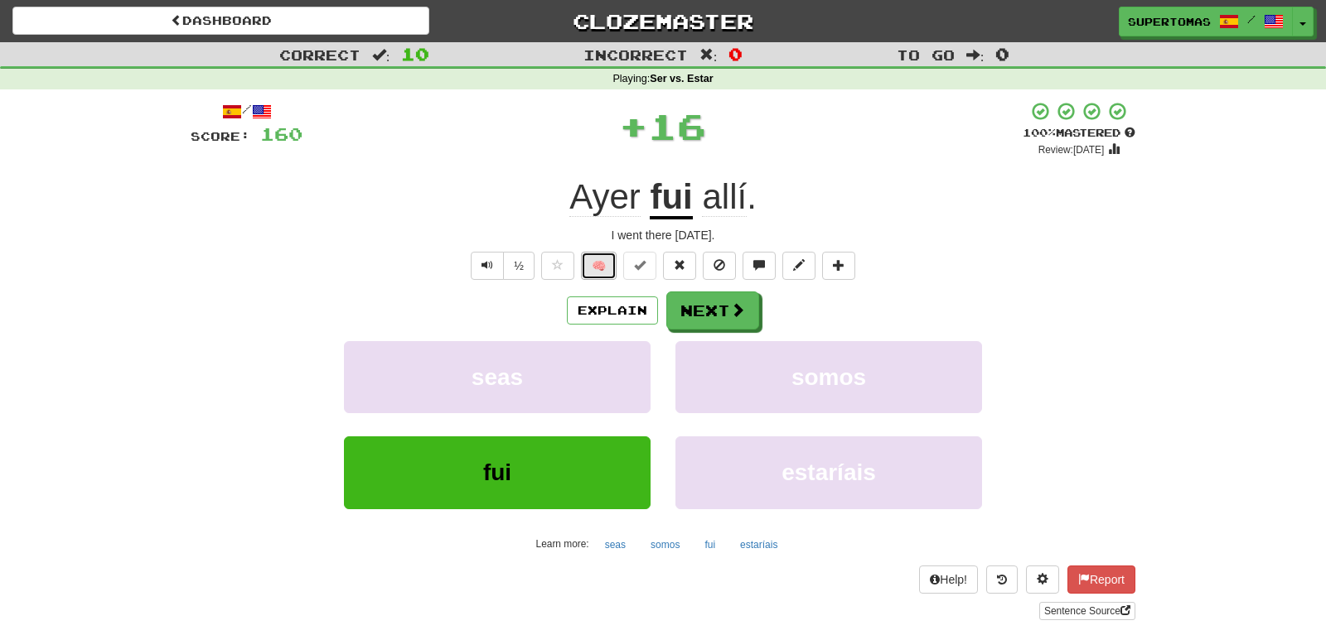
click at [595, 267] on button "🧠" at bounding box center [599, 266] width 36 height 28
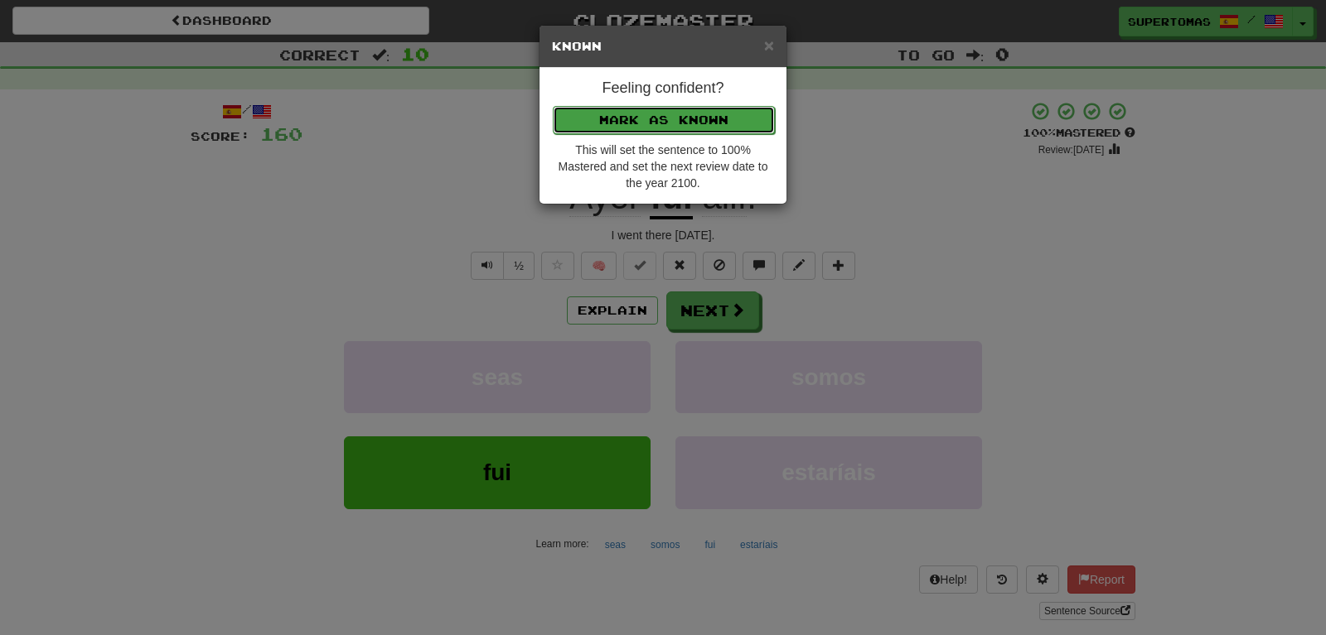
click at [621, 121] on button "Mark as Known" at bounding box center [664, 120] width 222 height 28
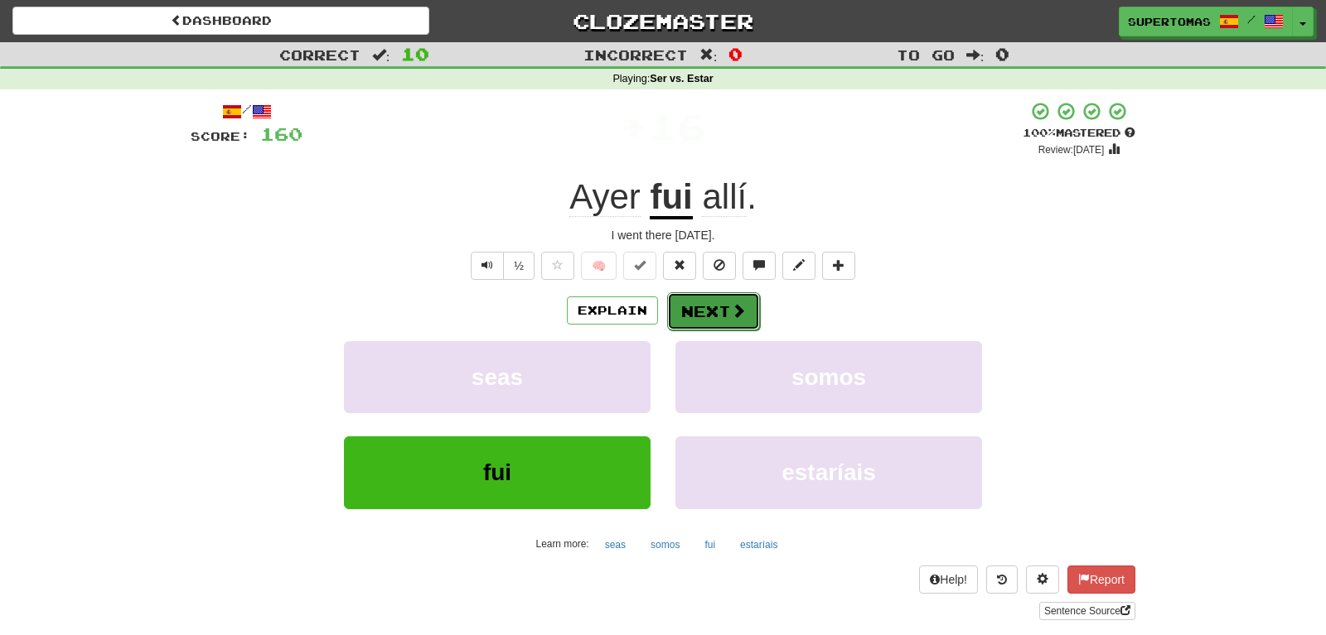
click at [709, 312] on button "Next" at bounding box center [713, 311] width 93 height 38
